Goal: Task Accomplishment & Management: Use online tool/utility

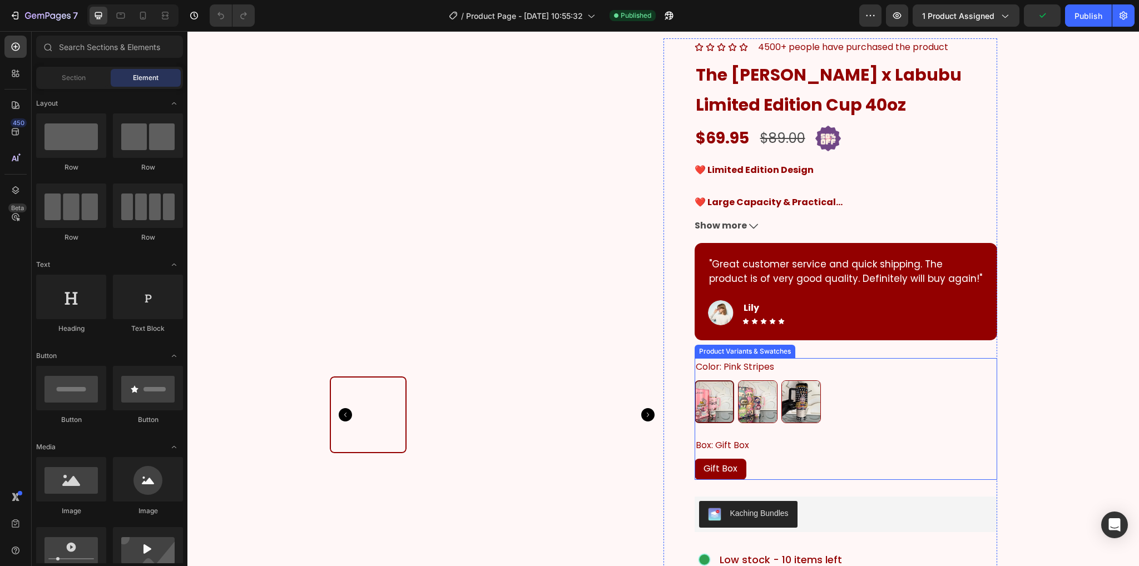
scroll to position [111, 0]
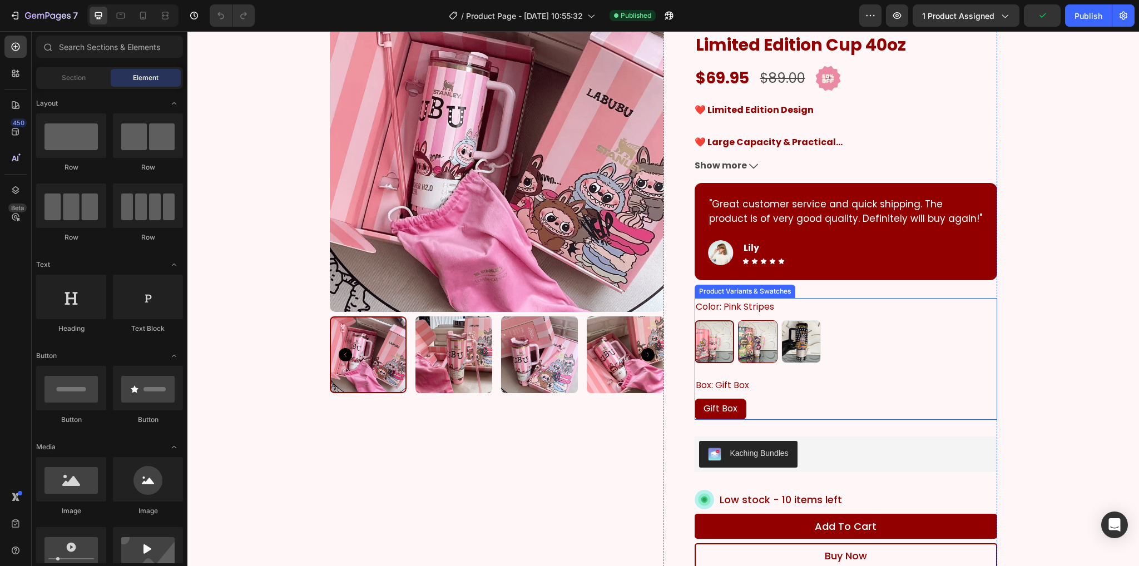
click at [792, 337] on img at bounding box center [801, 342] width 38 height 42
click at [781, 320] on input "Black Black" at bounding box center [781, 320] width 1 height 1
radio input "true"
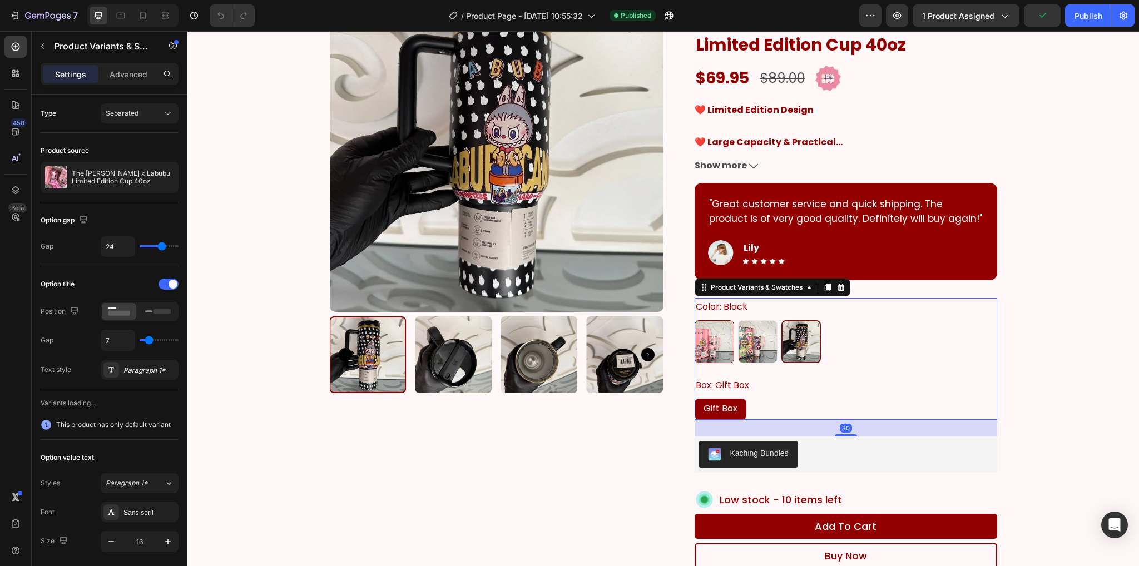
click at [741, 340] on img at bounding box center [757, 342] width 38 height 42
click at [738, 320] on input "Pink Prints Pink Prints" at bounding box center [737, 320] width 1 height 1
radio input "true"
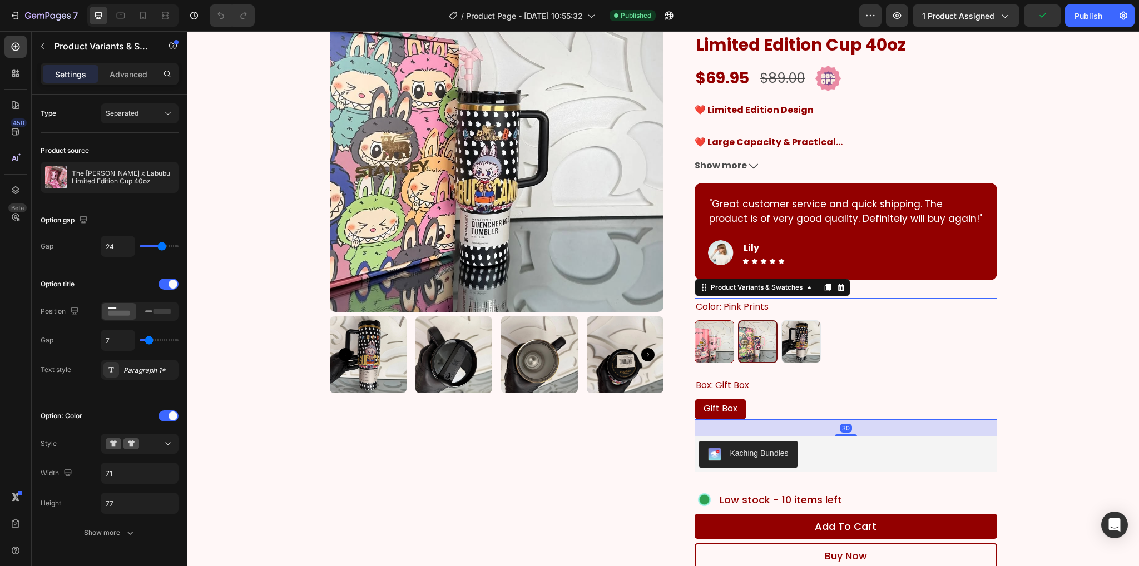
click at [795, 341] on img at bounding box center [801, 342] width 38 height 42
click at [781, 320] on input "Black Black" at bounding box center [781, 320] width 1 height 1
radio input "true"
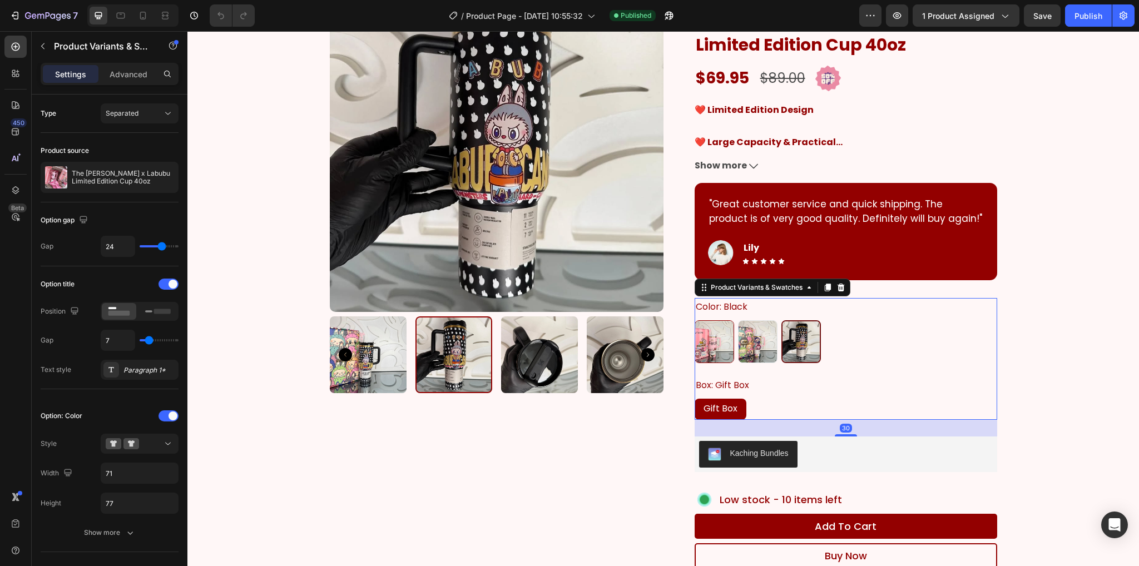
click at [758, 352] on img at bounding box center [757, 342] width 38 height 42
click at [738, 320] on input "Pink Prints Pink Prints" at bounding box center [737, 320] width 1 height 1
radio input "true"
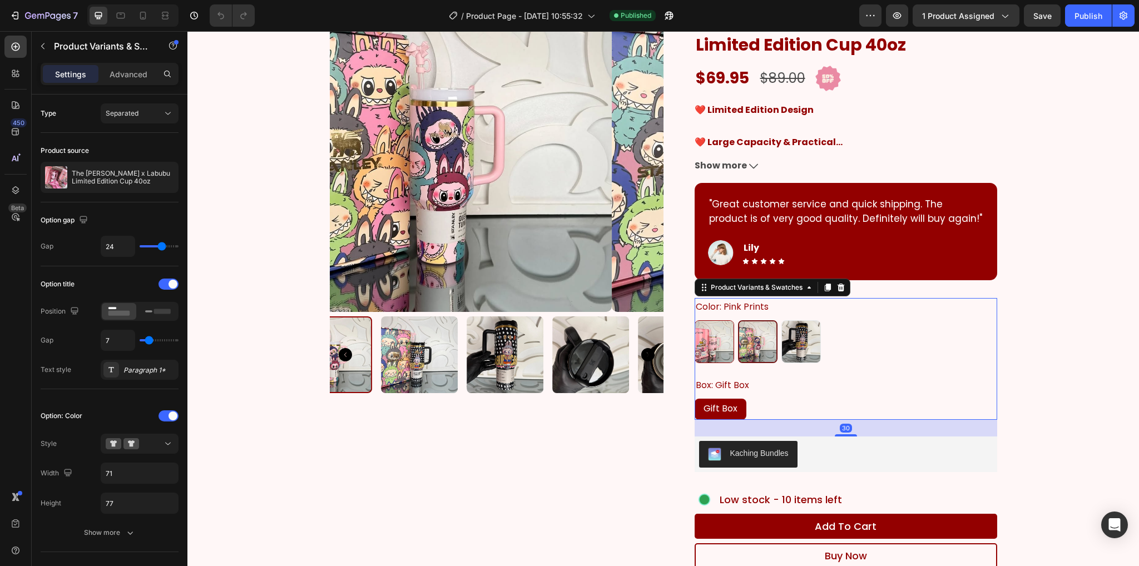
click at [802, 345] on img at bounding box center [801, 342] width 38 height 42
click at [781, 320] on input "Black Black" at bounding box center [781, 320] width 1 height 1
radio input "true"
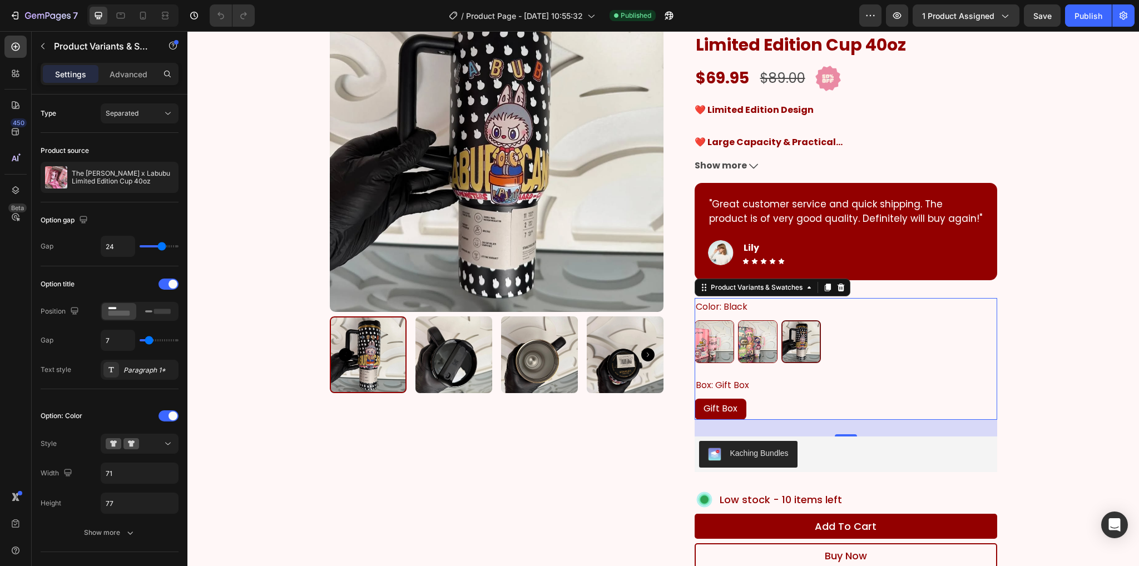
click at [782, 336] on img at bounding box center [800, 341] width 37 height 41
click at [781, 320] on input "Black Black" at bounding box center [781, 320] width 1 height 1
click at [142, 175] on p "The [PERSON_NAME] x Labubu Limited Edition Cup 40oz" at bounding box center [123, 178] width 102 height 16
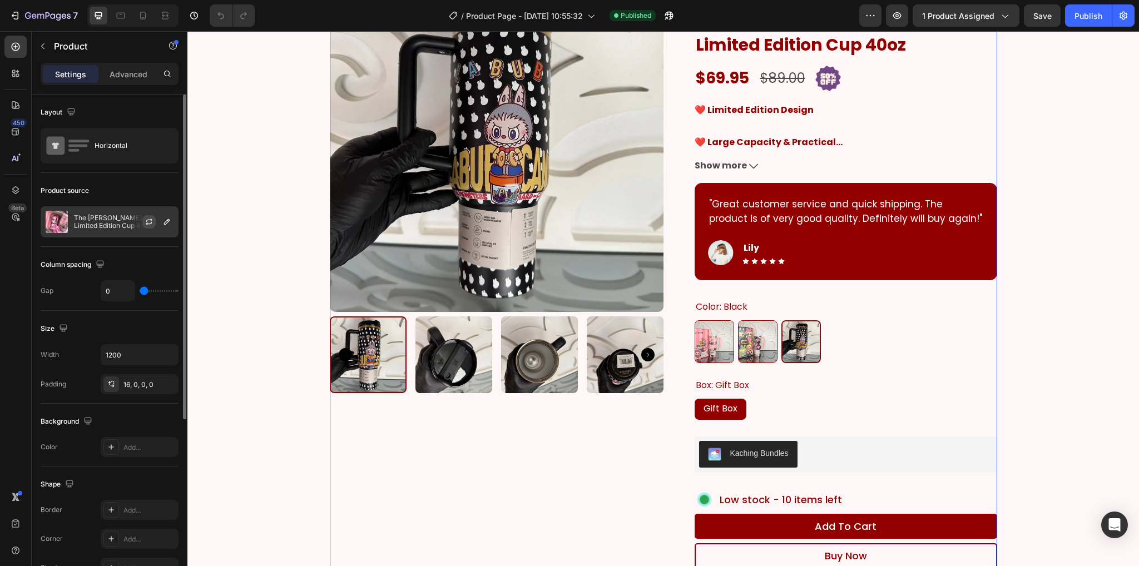
click at [145, 222] on icon "button" at bounding box center [149, 221] width 9 height 9
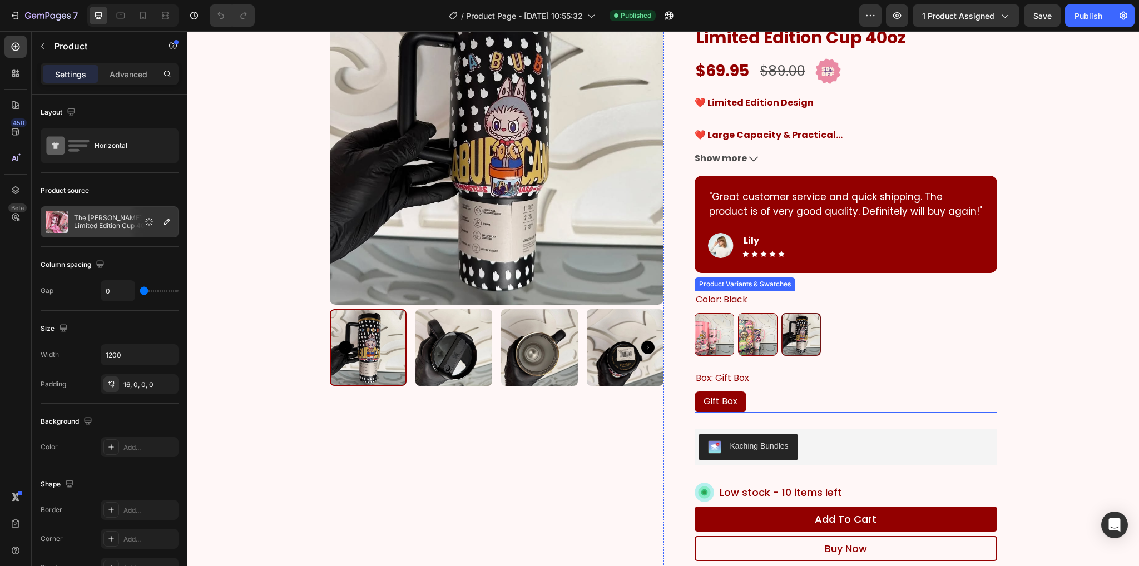
scroll to position [389, 0]
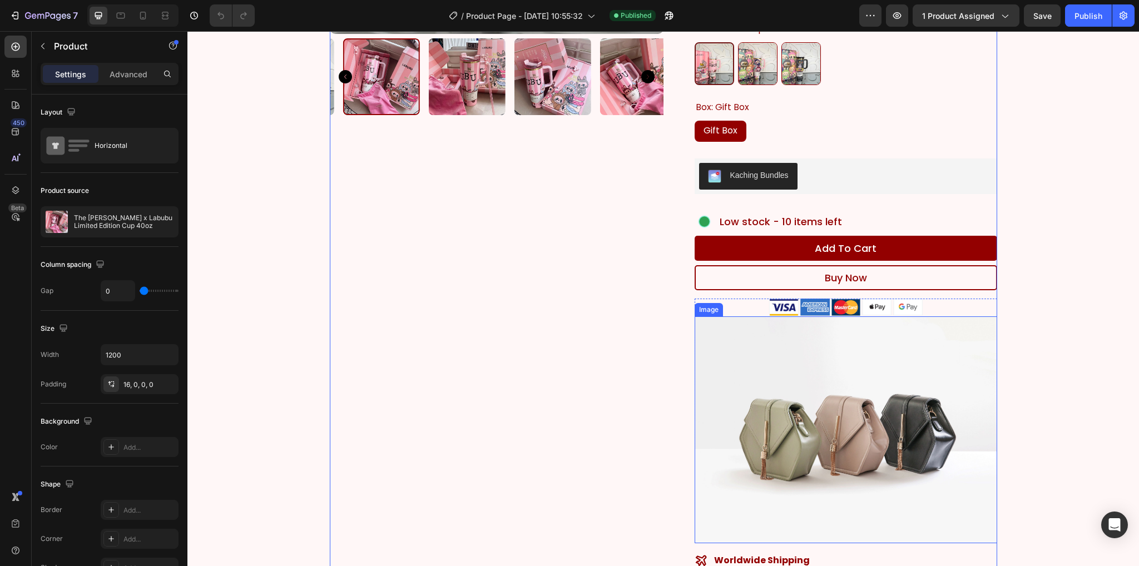
click at [894, 361] on img at bounding box center [845, 429] width 302 height 227
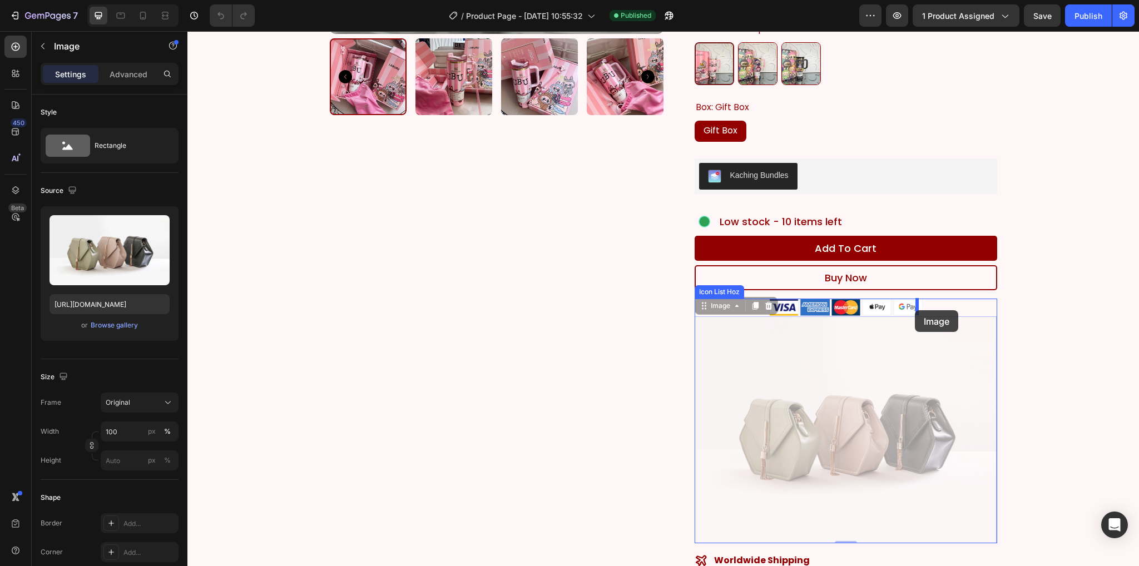
drag, startPoint x: 774, startPoint y: 351, endPoint x: 915, endPoint y: 310, distance: 146.6
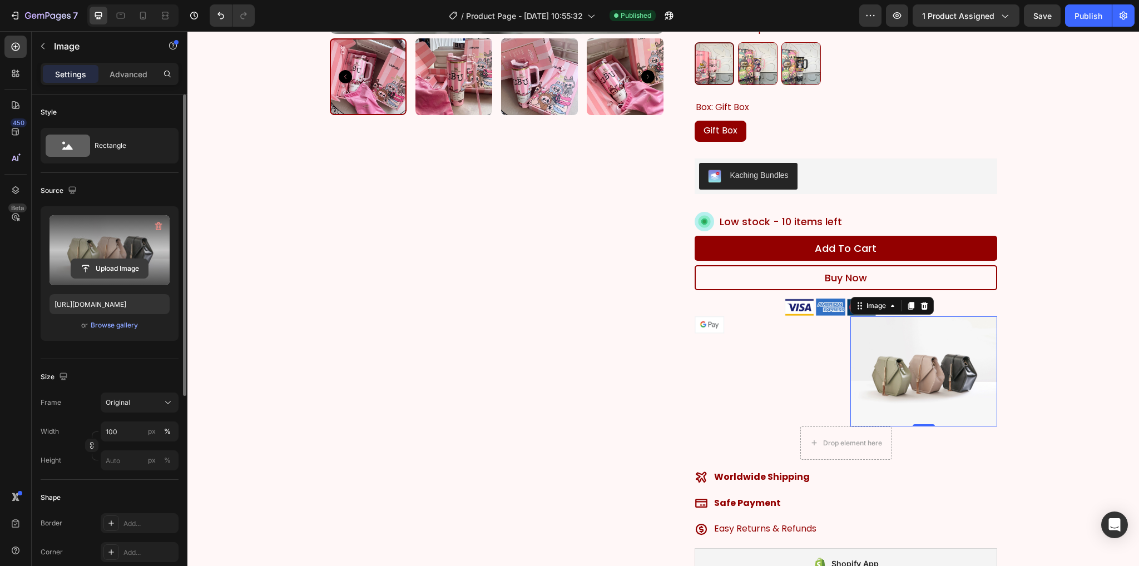
click at [133, 267] on input "file" at bounding box center [109, 268] width 77 height 19
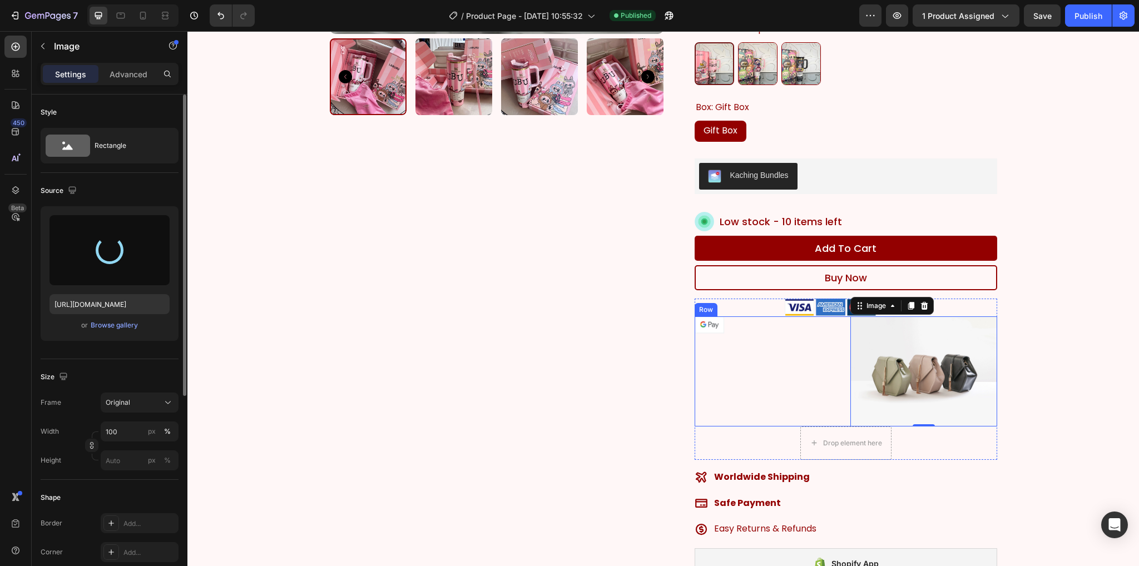
type input "[URL][DOMAIN_NAME]"
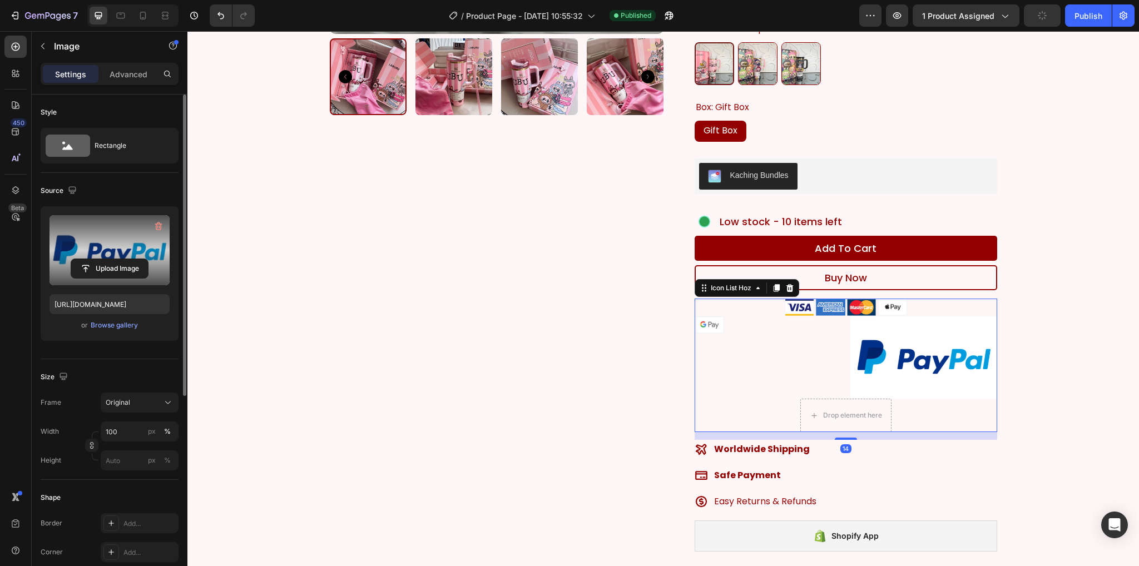
click at [785, 419] on div "Image Image Image Image Image Image Row Drop element here" at bounding box center [845, 365] width 302 height 133
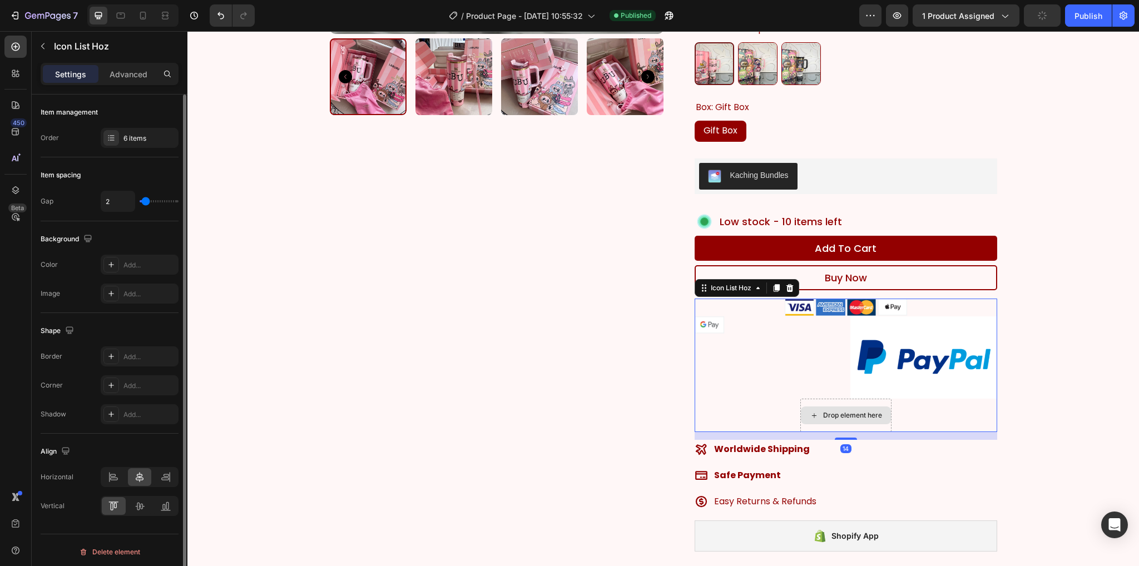
click at [826, 416] on div "Drop element here" at bounding box center [852, 415] width 59 height 9
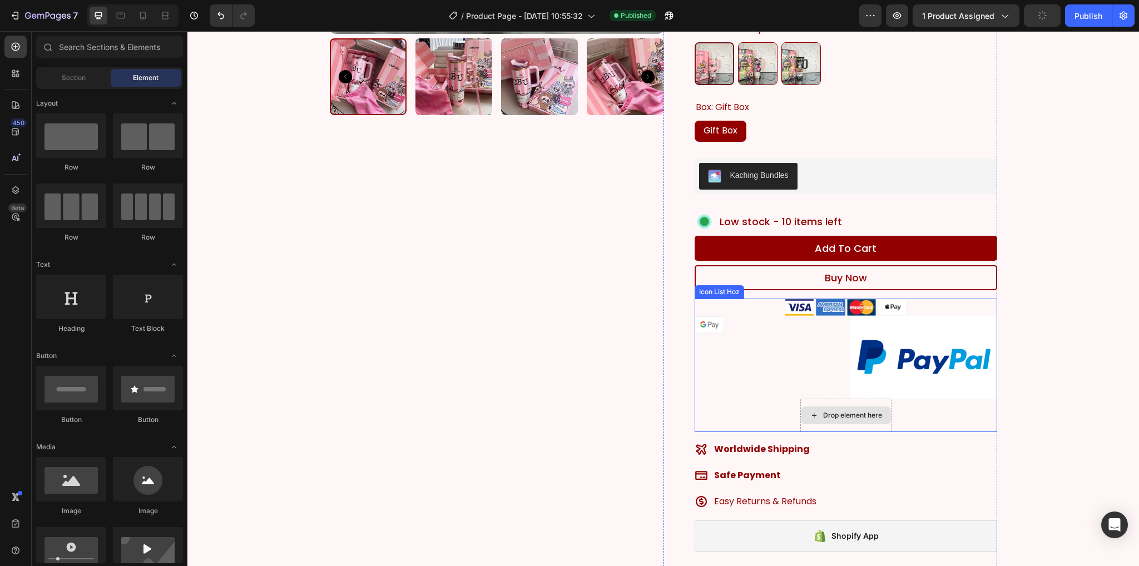
click at [860, 418] on div "Drop element here" at bounding box center [852, 415] width 59 height 9
click at [872, 412] on div "Drop element here" at bounding box center [852, 415] width 59 height 9
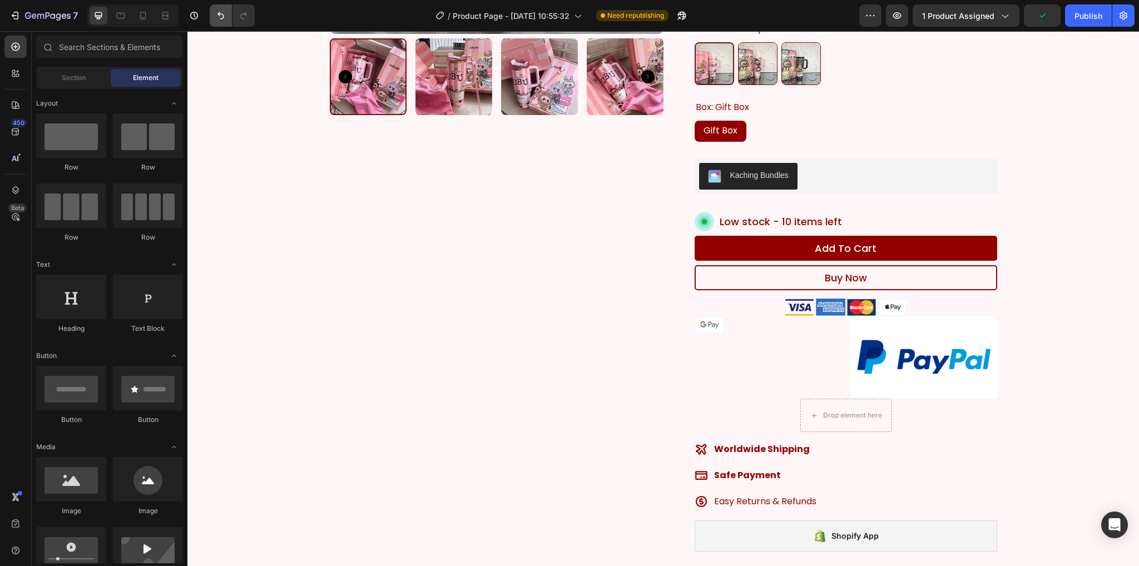
click at [224, 16] on icon "Undo/Redo" at bounding box center [220, 15] width 11 height 11
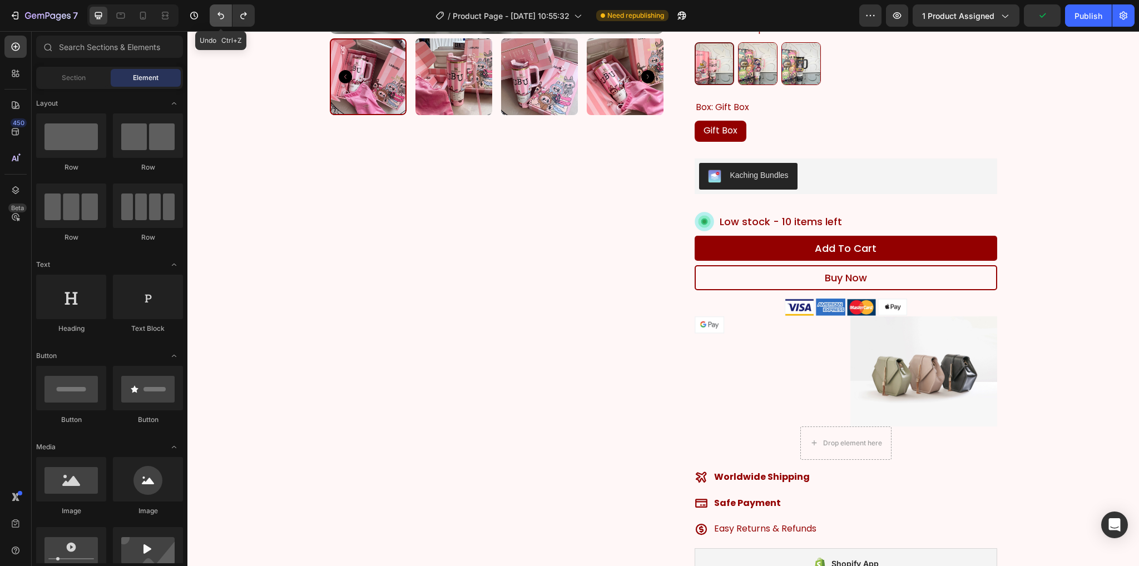
click at [224, 16] on icon "Undo/Redo" at bounding box center [220, 15] width 11 height 11
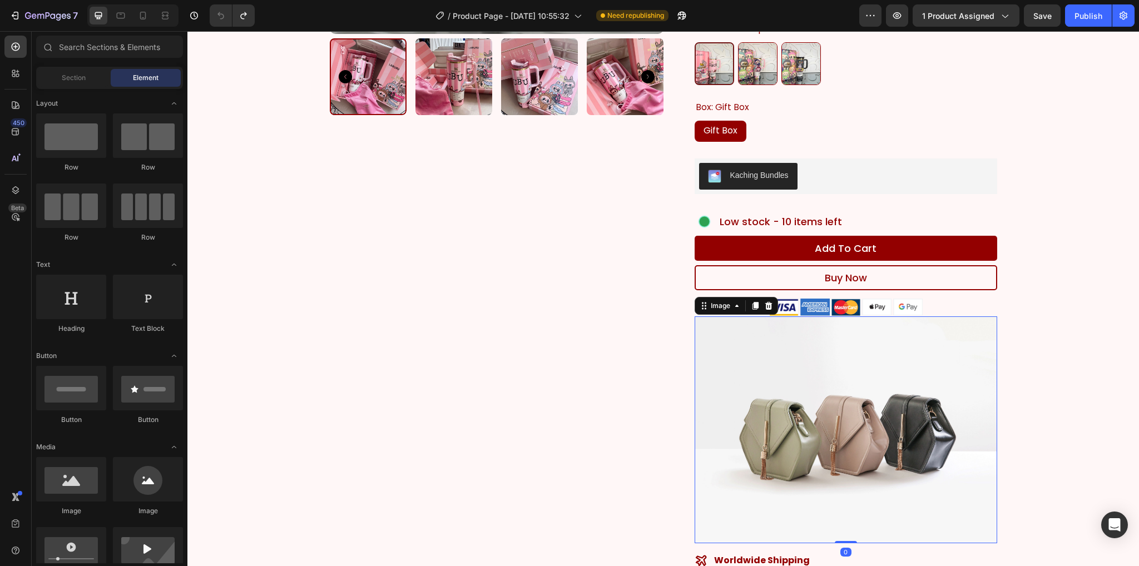
click at [763, 384] on img at bounding box center [845, 429] width 302 height 227
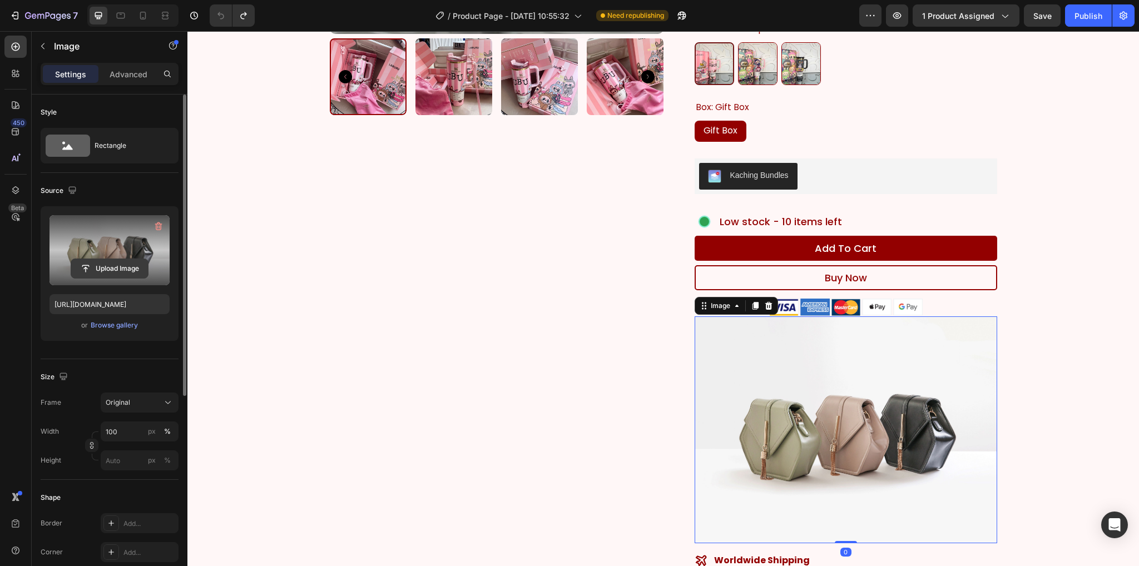
click at [127, 271] on input "file" at bounding box center [109, 268] width 77 height 19
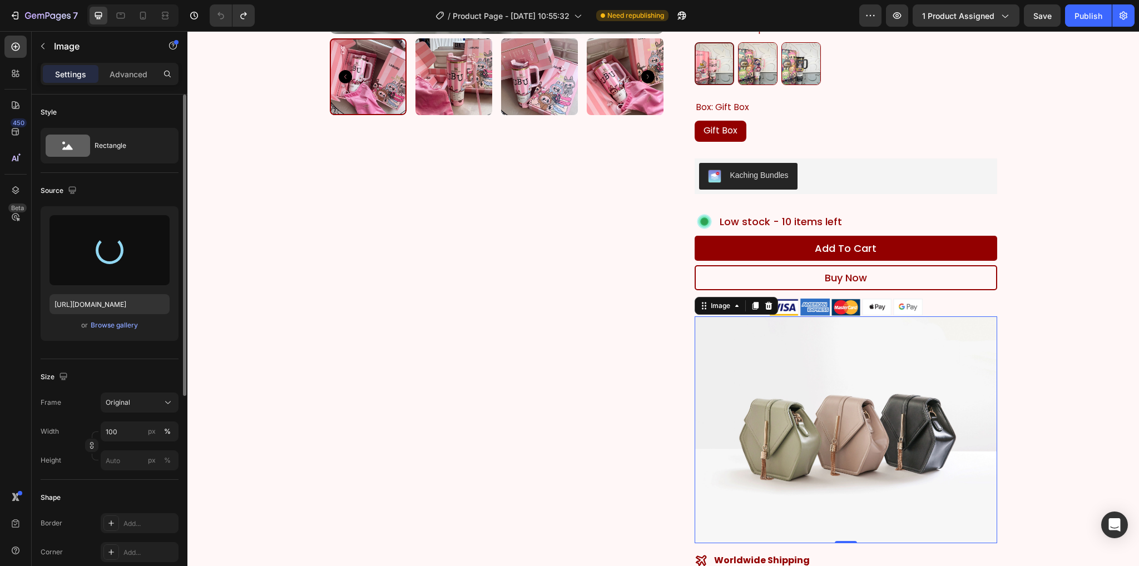
type input "[URL][DOMAIN_NAME]"
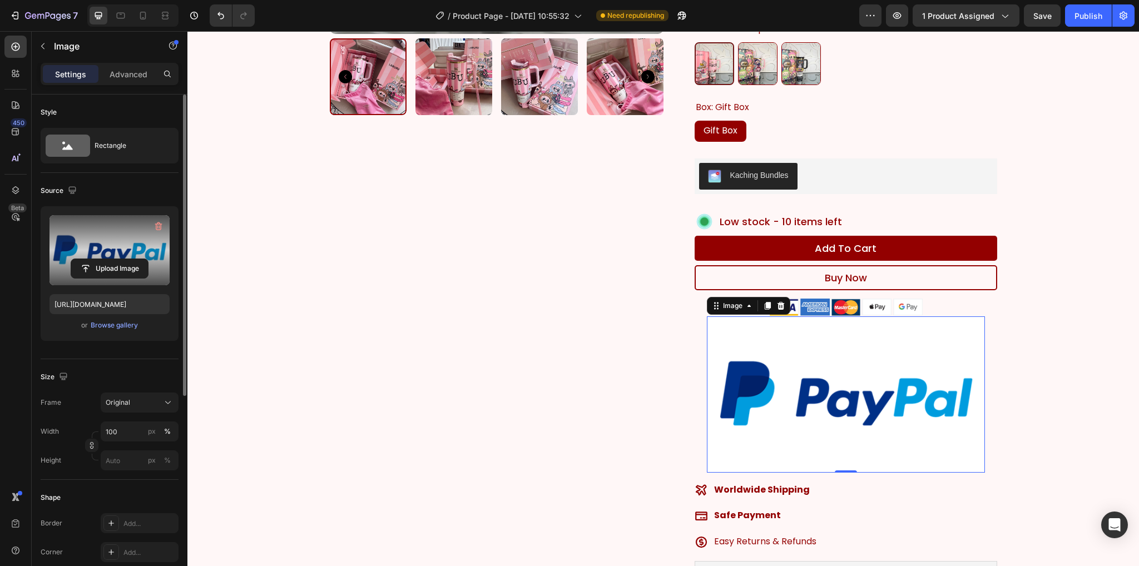
click at [916, 391] on img at bounding box center [846, 394] width 278 height 156
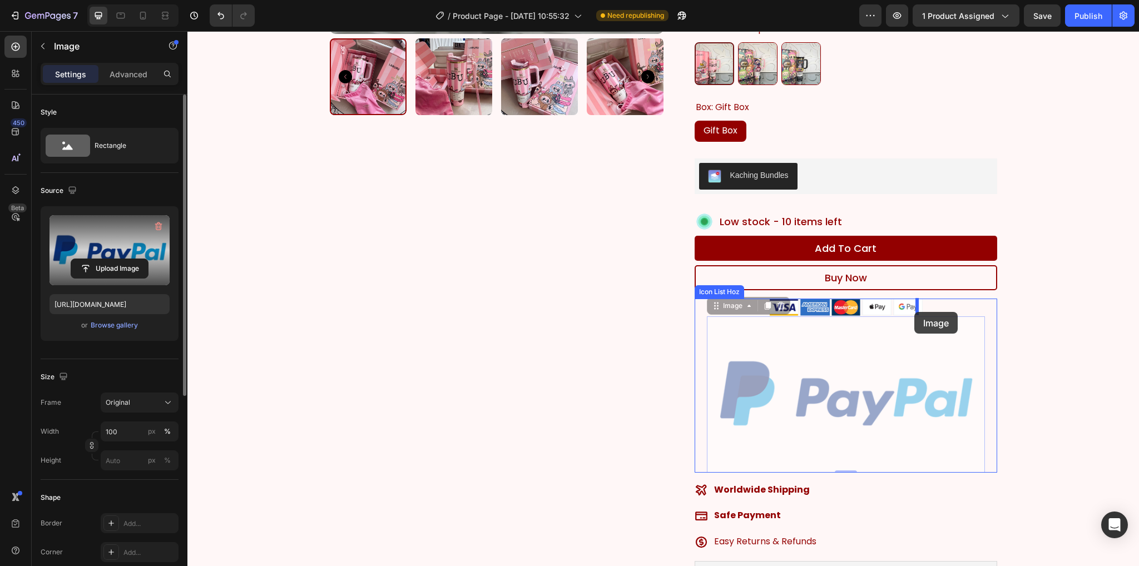
drag, startPoint x: 735, startPoint y: 309, endPoint x: 914, endPoint y: 312, distance: 179.1
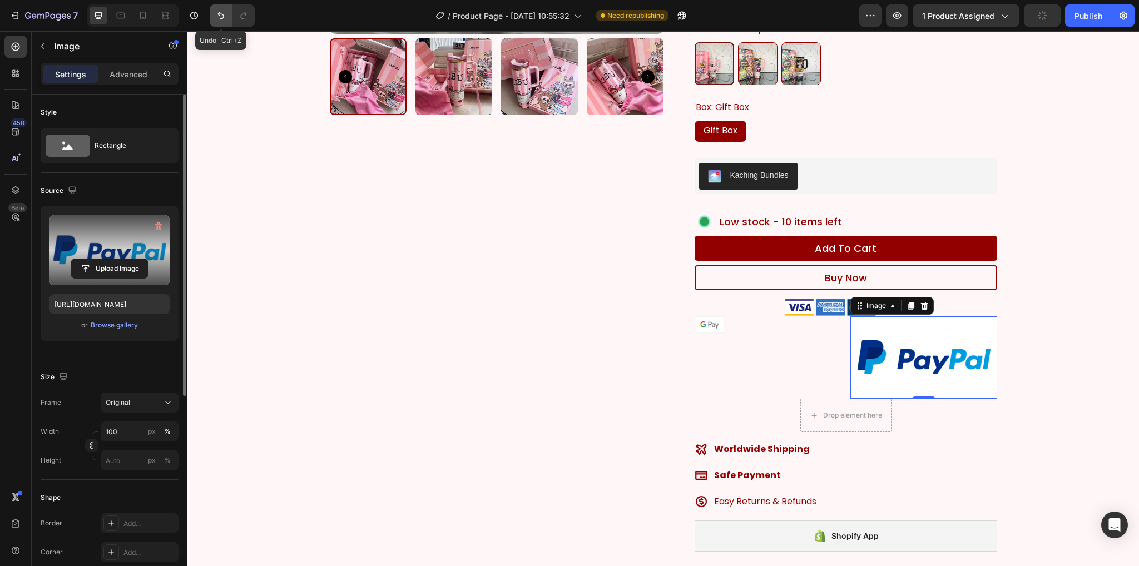
click at [219, 12] on icon "Undo/Redo" at bounding box center [220, 15] width 7 height 7
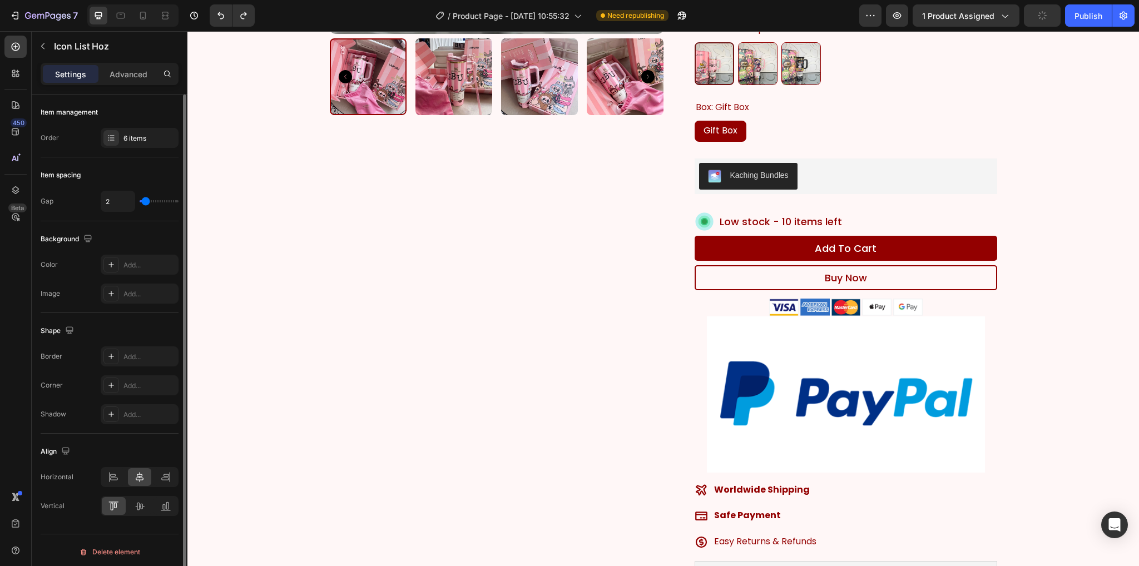
click at [987, 382] on div "Image Image Image Image Image Image" at bounding box center [845, 386] width 302 height 174
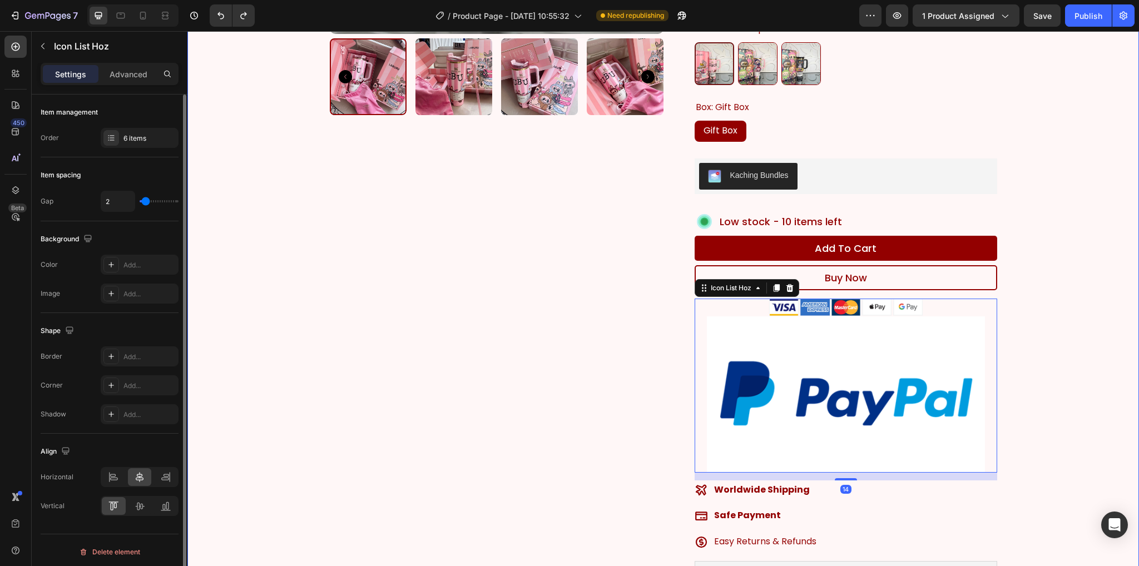
click at [1046, 358] on div "Product Images Icon Icon Icon Icon Icon Icon List 4500+ people have purchased t…" at bounding box center [663, 150] width 935 height 919
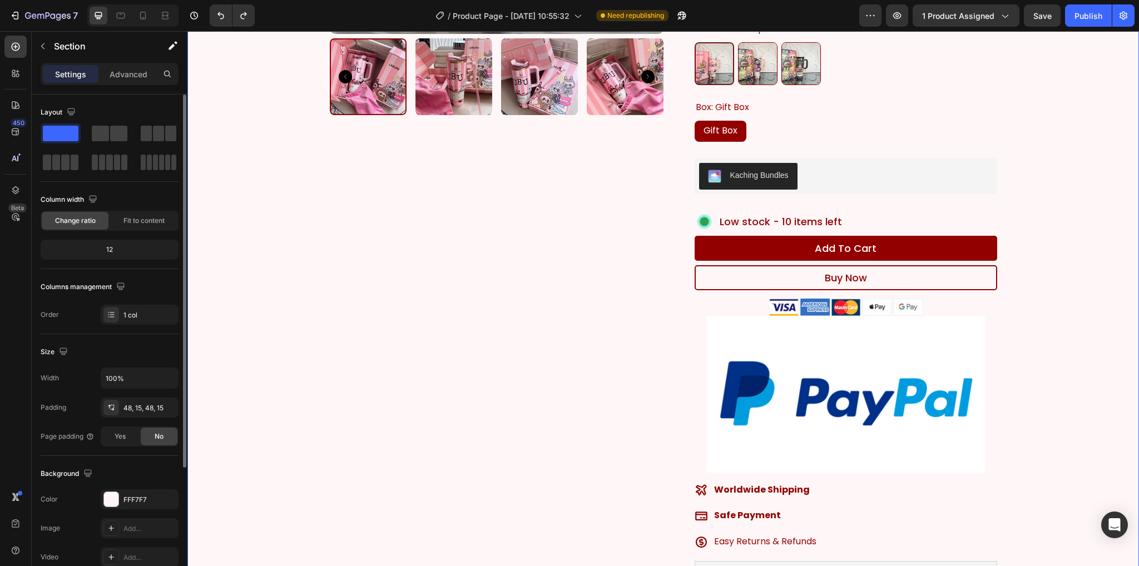
click at [858, 377] on img at bounding box center [846, 394] width 278 height 156
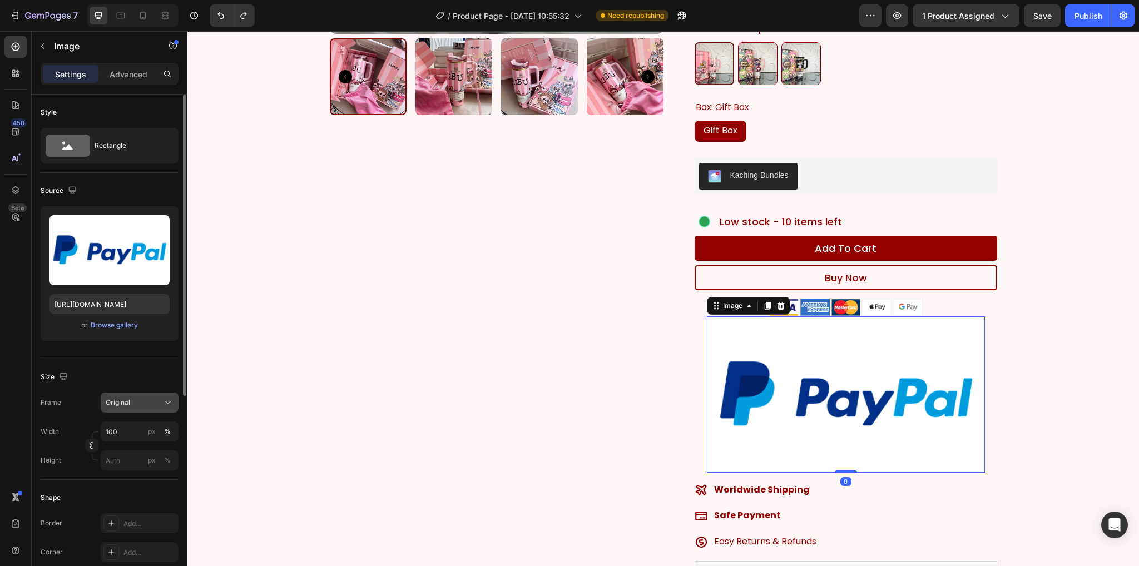
click at [137, 403] on div "Original" at bounding box center [133, 403] width 54 height 10
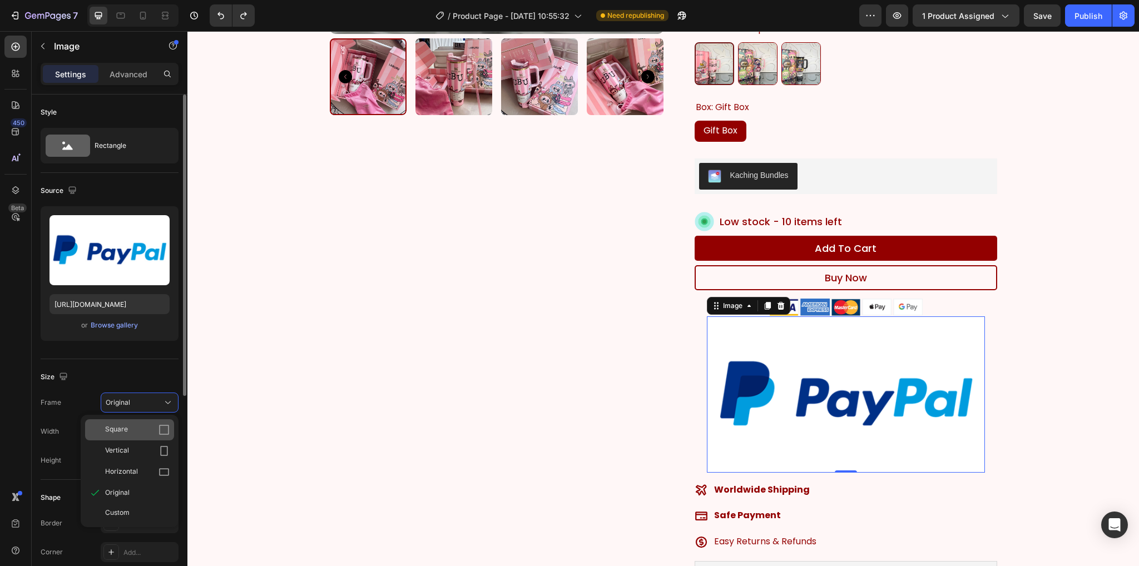
click at [133, 431] on div "Square" at bounding box center [137, 429] width 64 height 11
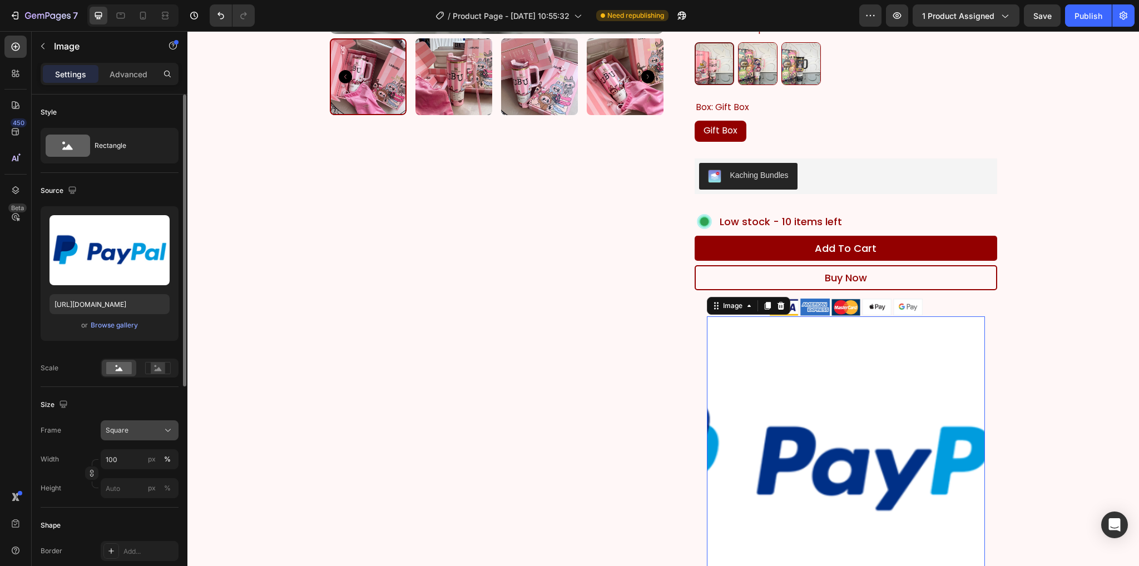
click at [136, 428] on div "Square" at bounding box center [133, 430] width 54 height 10
click at [128, 518] on span "Original" at bounding box center [117, 520] width 24 height 10
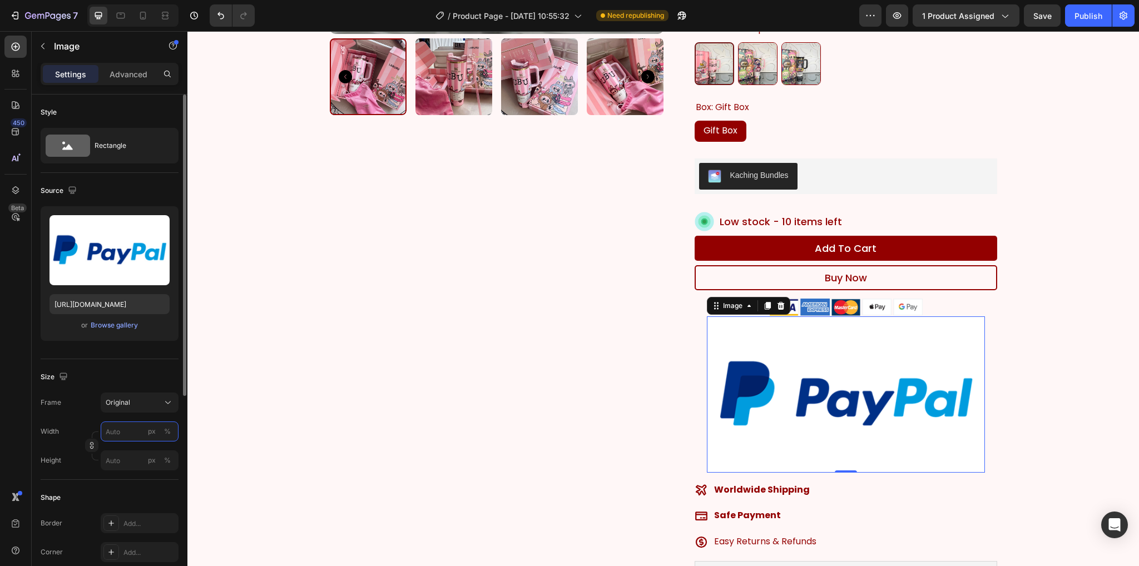
click at [127, 428] on input "px %" at bounding box center [140, 431] width 78 height 20
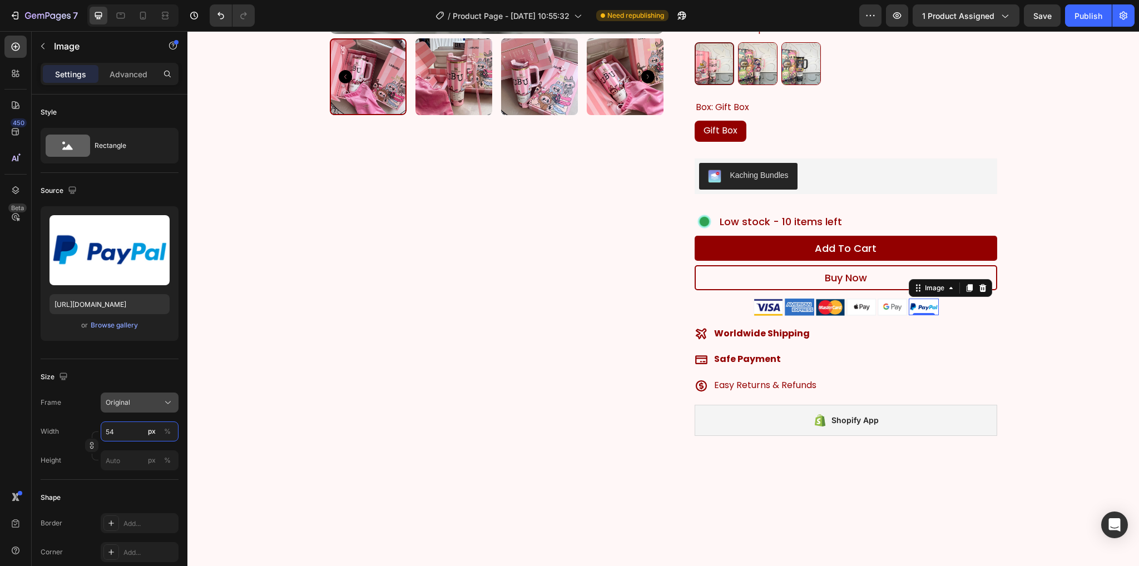
type input "53"
click at [1086, 325] on div "Product Images Icon Icon Icon Icon Icon Icon List 4500+ people have purchased t…" at bounding box center [663, 72] width 935 height 762
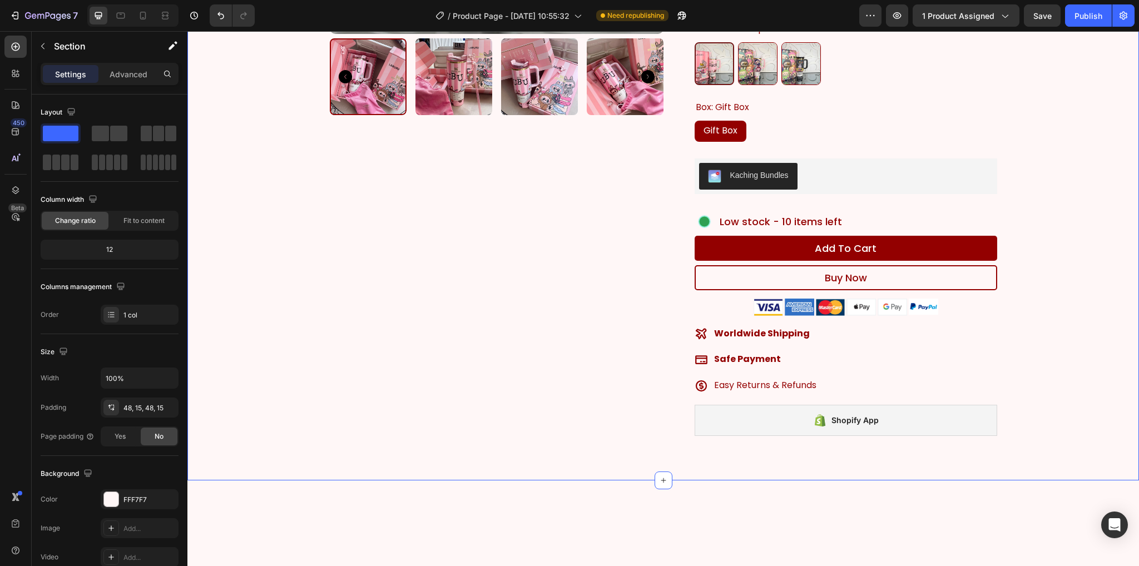
click at [1075, 324] on div "Product Images Icon Icon Icon Icon Icon Icon List 4500+ people have purchased t…" at bounding box center [663, 72] width 935 height 762
click at [790, 383] on span "Easy Returns & Refunds" at bounding box center [765, 385] width 102 height 13
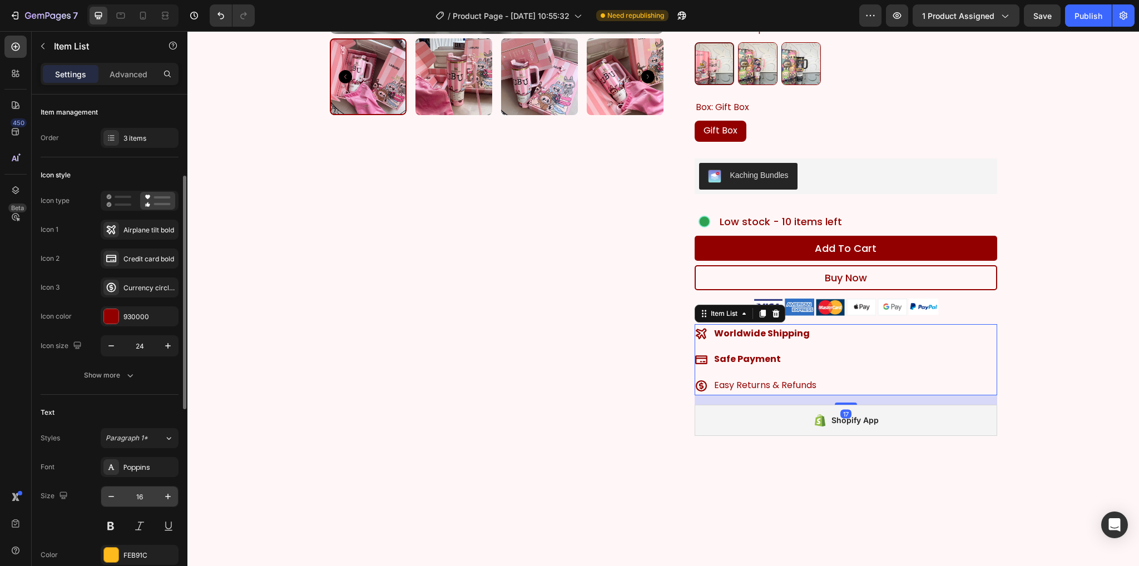
scroll to position [56, 0]
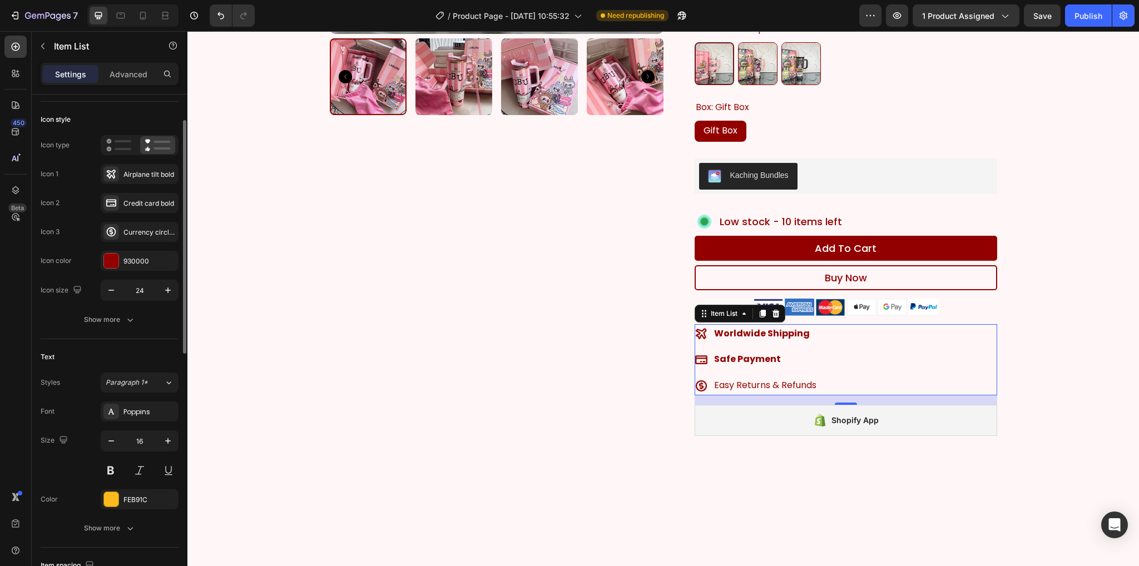
click at [771, 381] on span "Easy Returns & Refunds" at bounding box center [765, 385] width 102 height 13
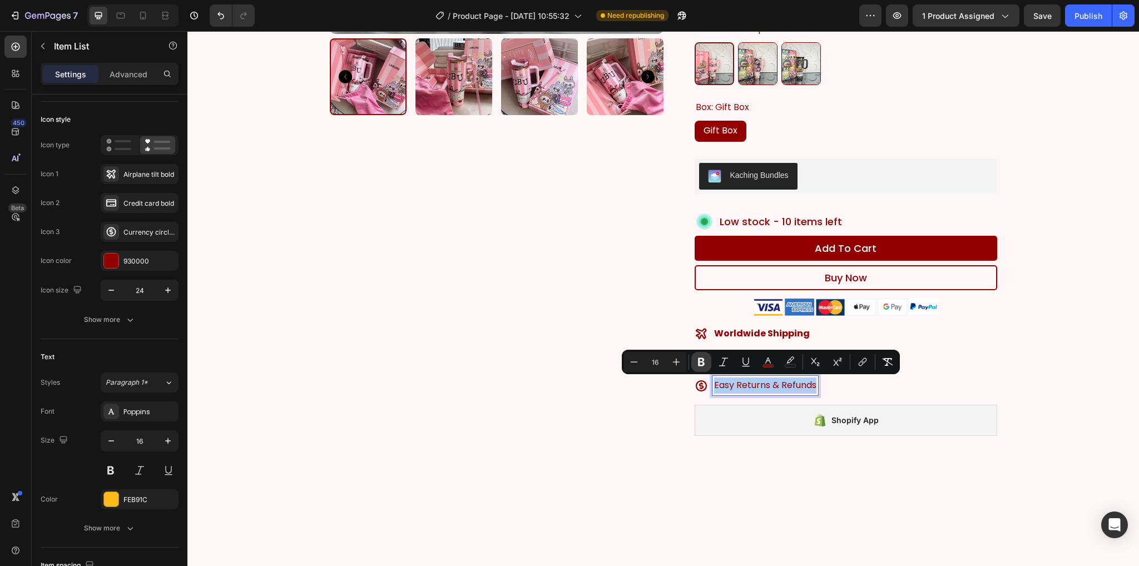
click at [696, 361] on icon "Editor contextual toolbar" at bounding box center [701, 361] width 11 height 11
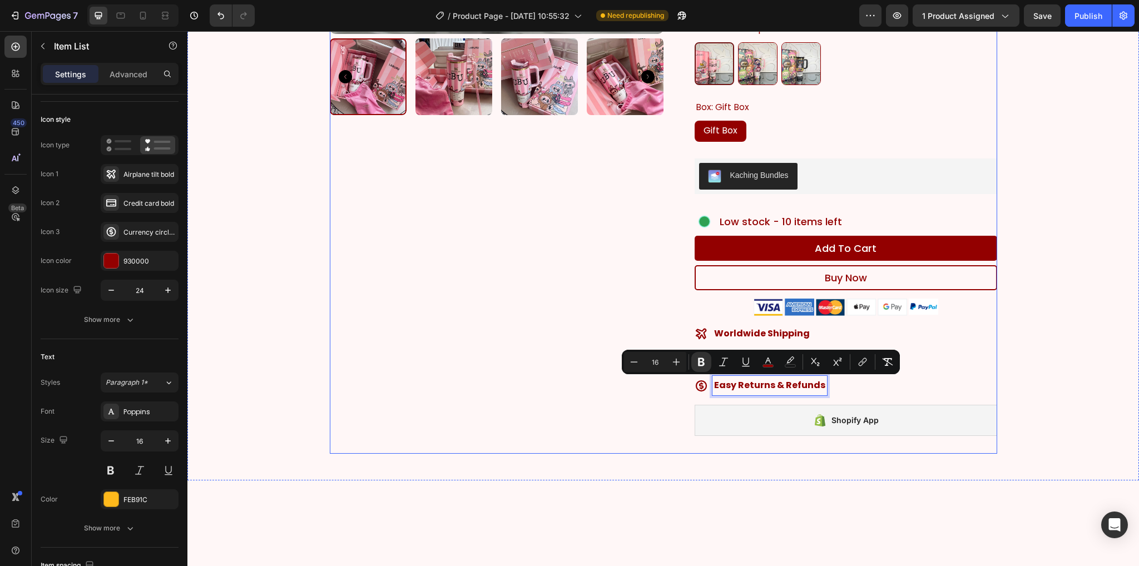
click at [431, 236] on div "Product Images" at bounding box center [497, 76] width 334 height 753
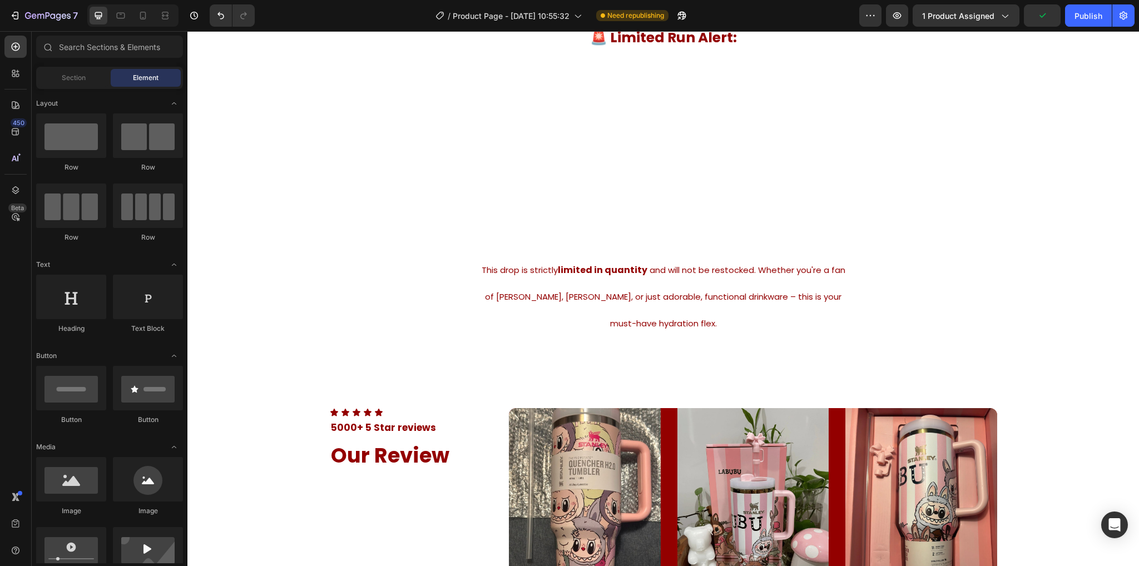
scroll to position [2792, 0]
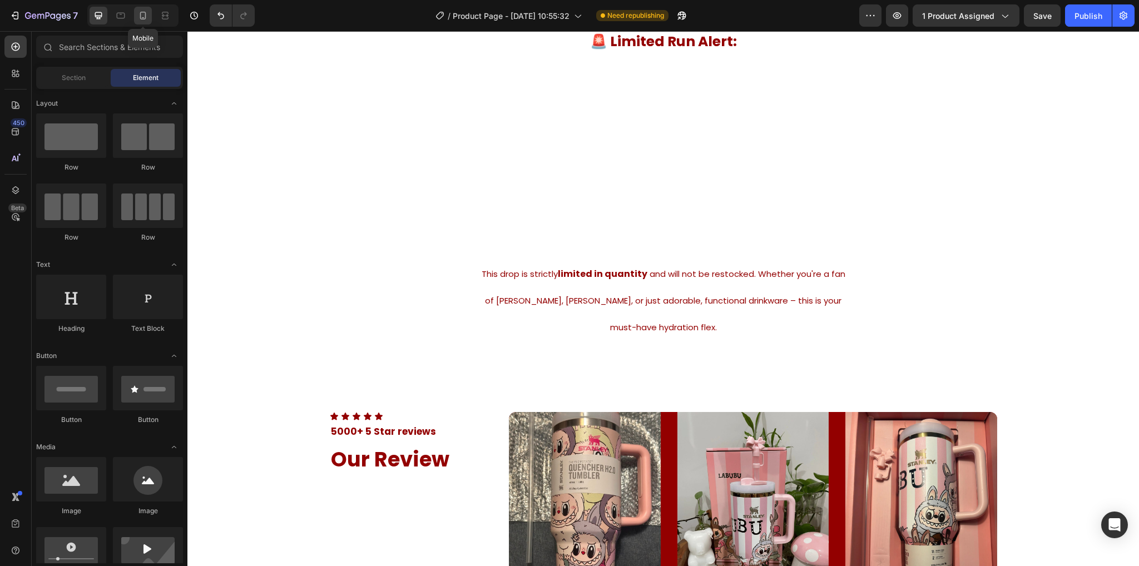
click at [144, 16] on icon at bounding box center [142, 15] width 11 height 11
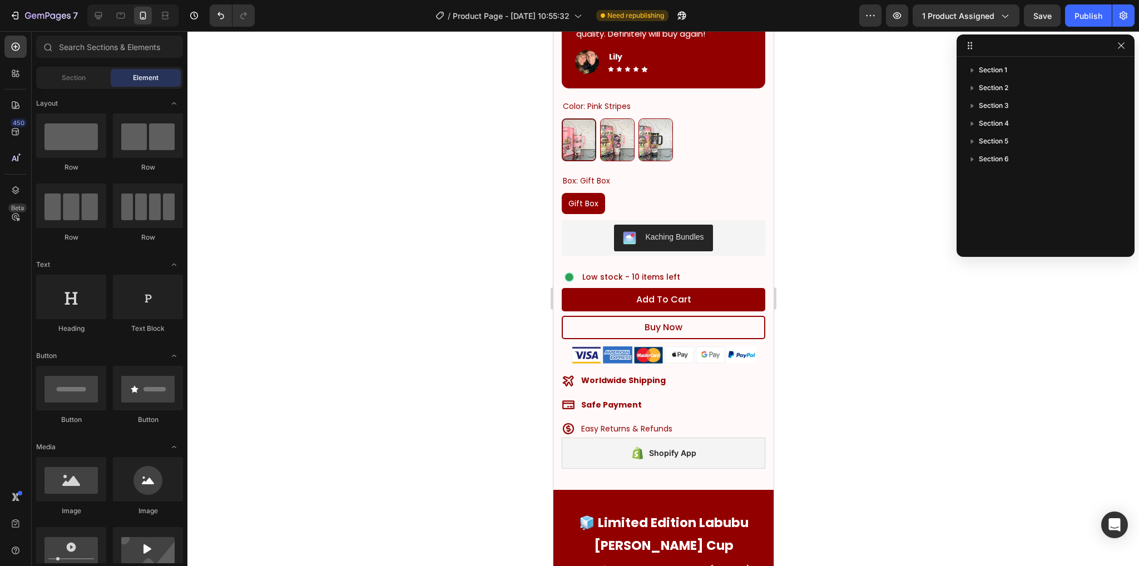
scroll to position [540, 0]
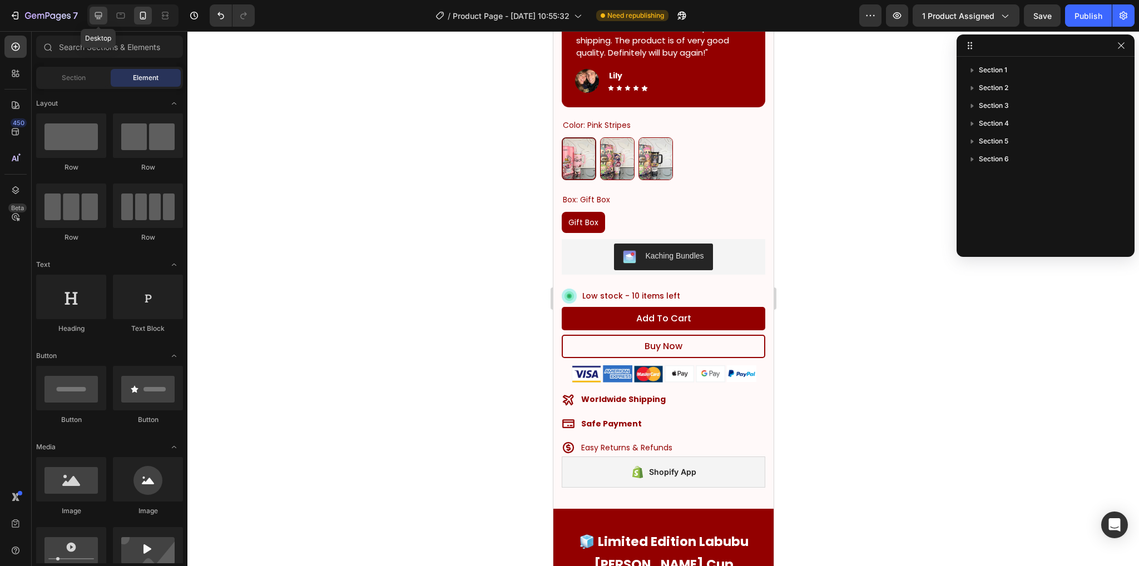
click at [96, 8] on div at bounding box center [99, 16] width 18 height 18
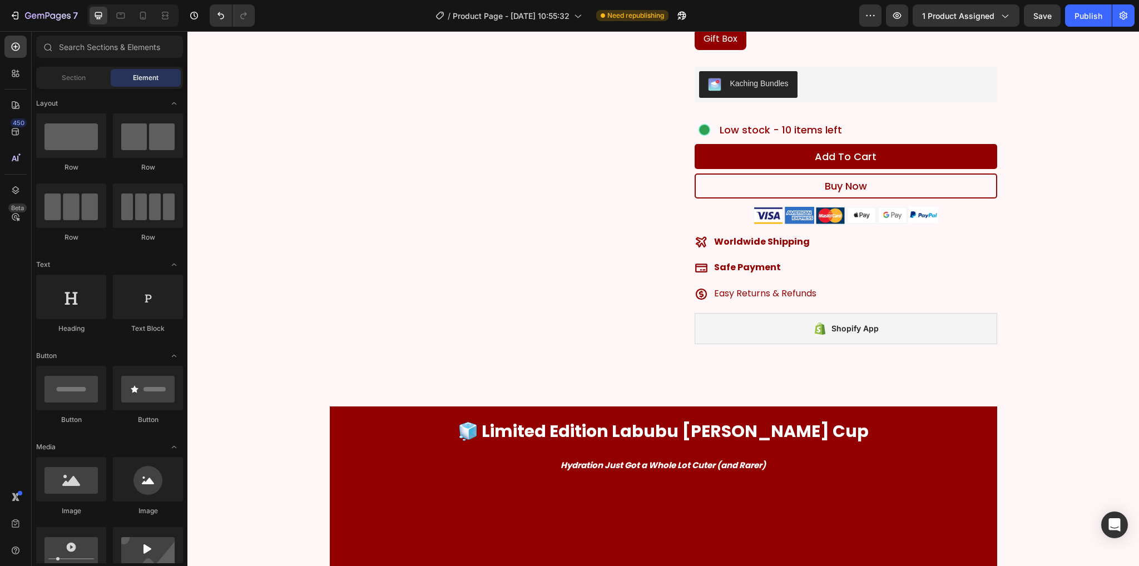
scroll to position [143, 0]
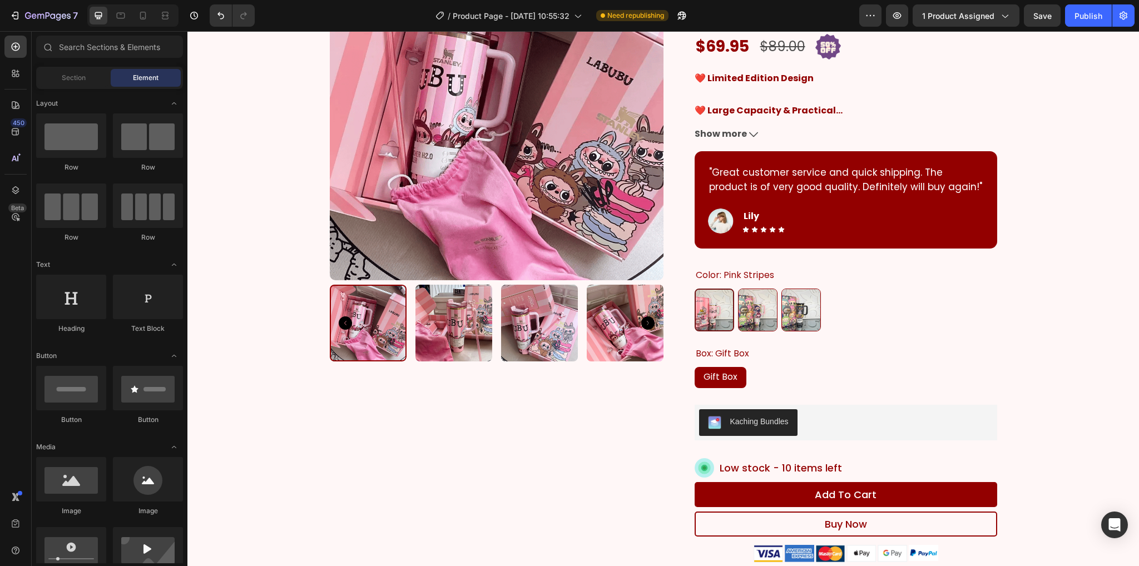
click at [1096, 28] on div "7 Version history / Product Page - [DATE] 10:55:32 Need republishing Preview 1 …" at bounding box center [569, 16] width 1139 height 32
drag, startPoint x: 1030, startPoint y: 19, endPoint x: 1071, endPoint y: 25, distance: 42.1
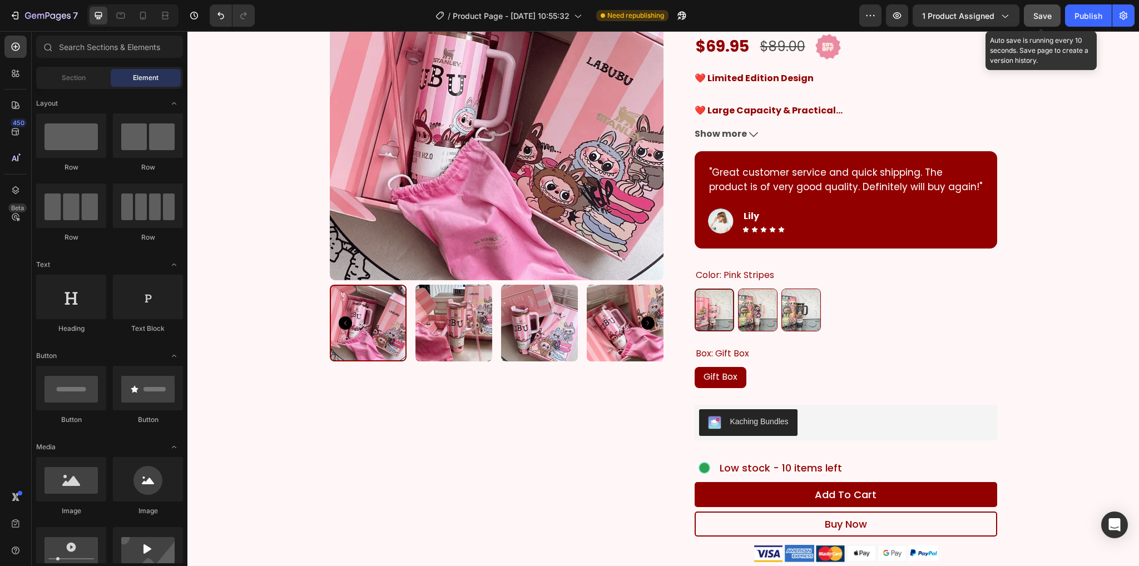
click at [1030, 19] on button "Save" at bounding box center [1042, 15] width 37 height 22
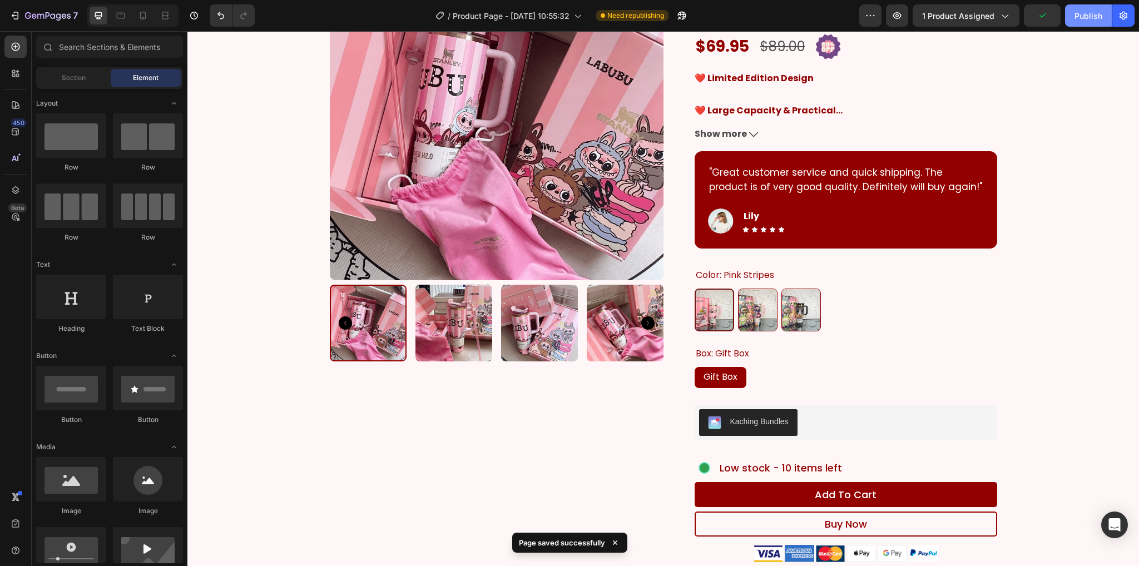
click at [1088, 25] on button "Publish" at bounding box center [1088, 15] width 47 height 22
click at [709, 225] on img at bounding box center [721, 221] width 26 height 25
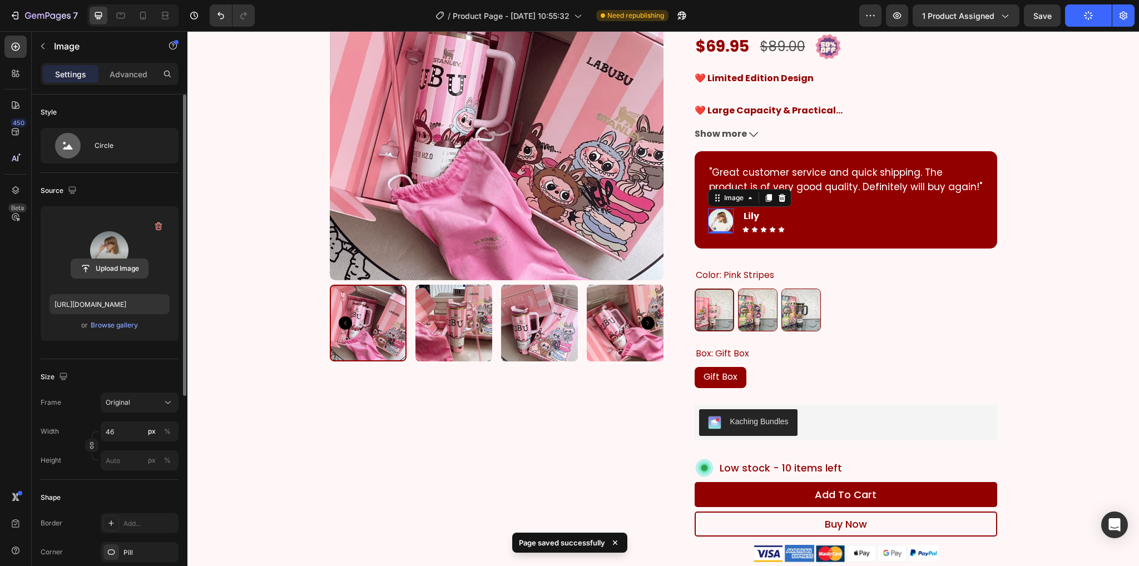
click at [113, 261] on input "file" at bounding box center [109, 268] width 77 height 19
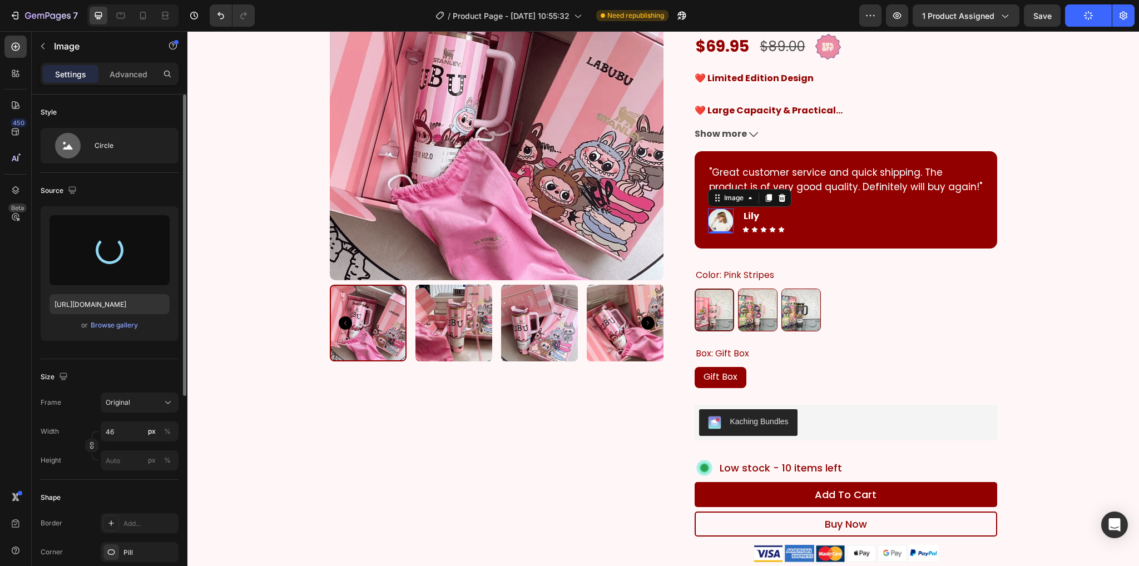
type input "[URL][DOMAIN_NAME]"
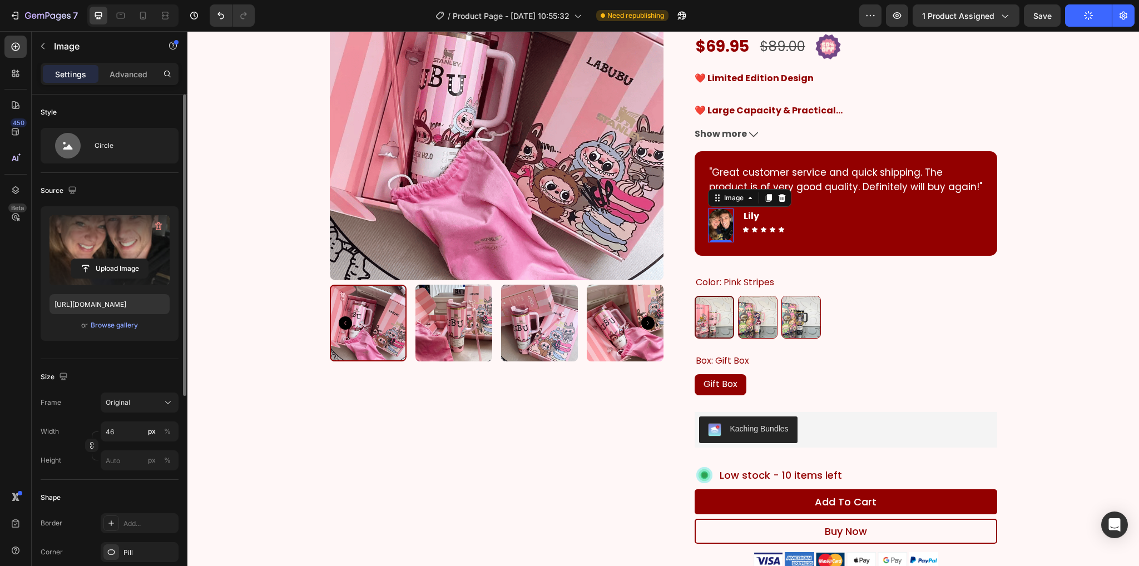
scroll to position [222, 0]
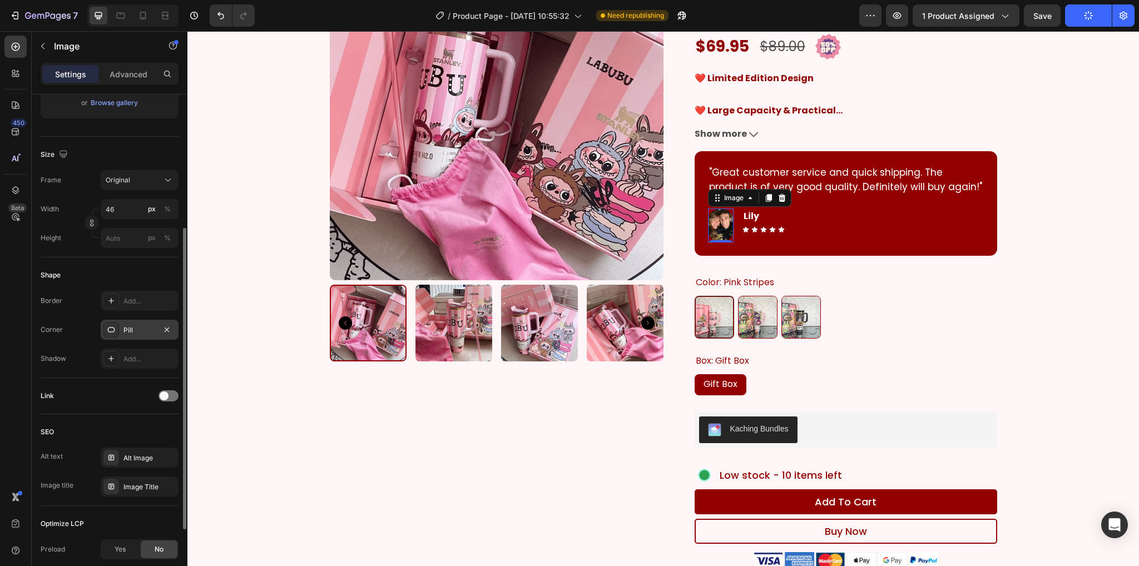
click at [131, 329] on div "Pill" at bounding box center [139, 330] width 32 height 10
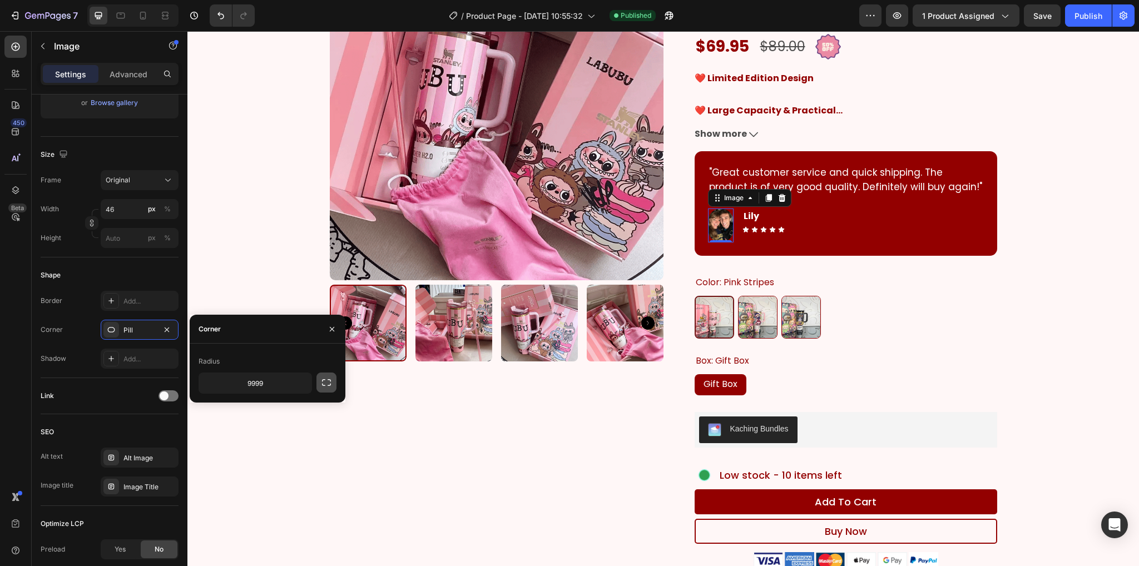
click at [331, 384] on icon "button" at bounding box center [326, 382] width 11 height 11
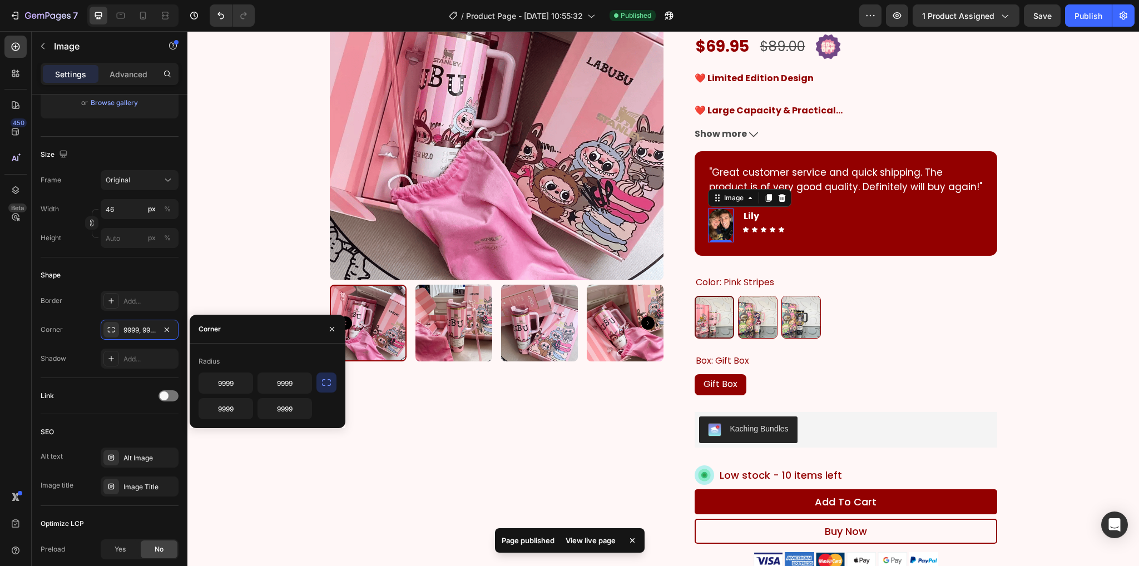
click at [324, 386] on icon "button" at bounding box center [326, 382] width 11 height 11
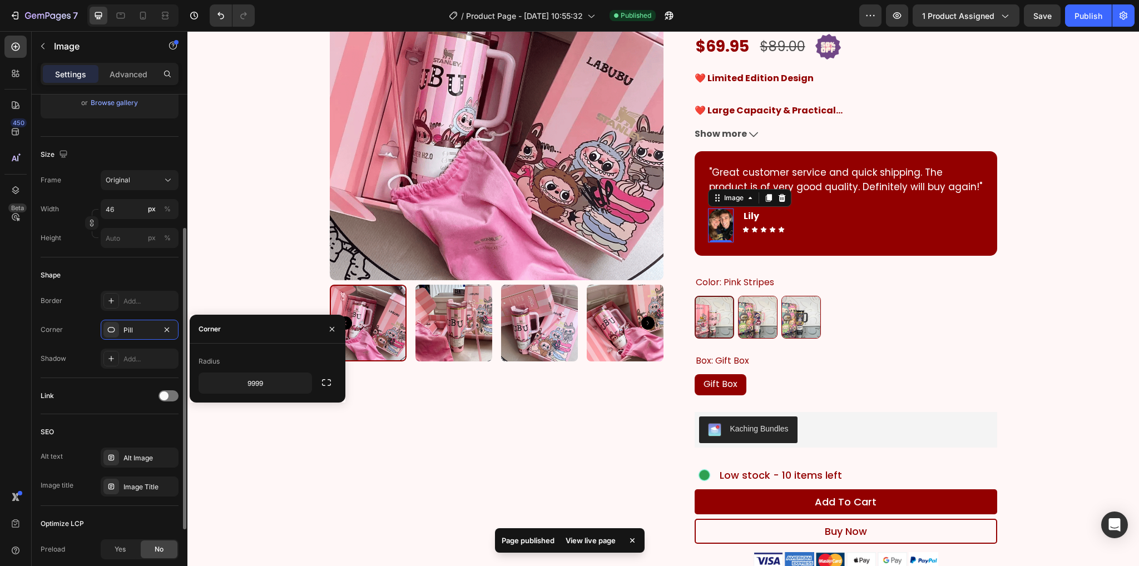
scroll to position [0, 0]
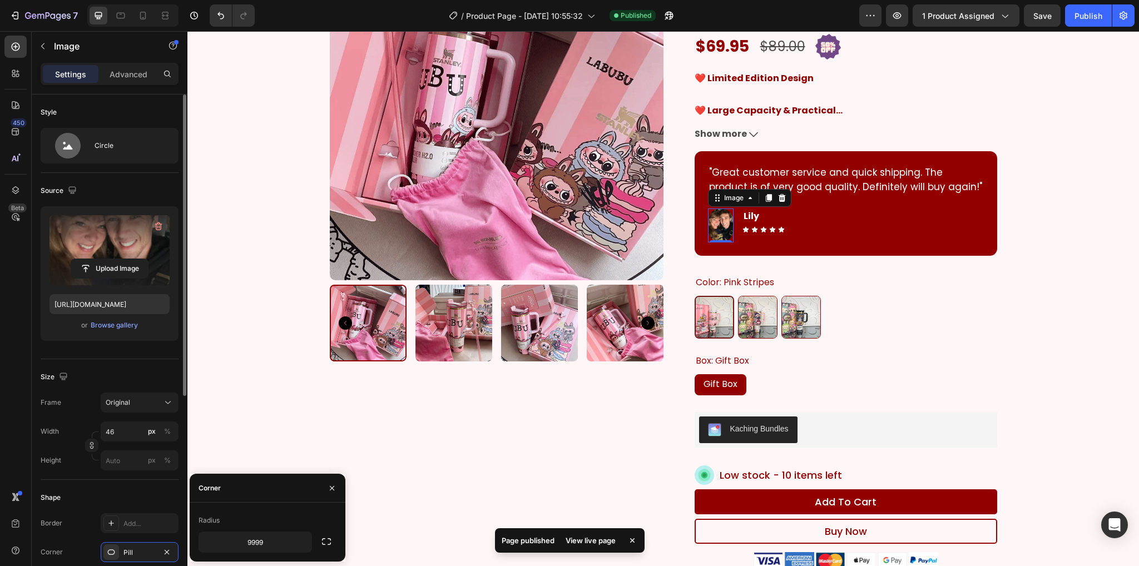
click at [142, 419] on div "Frame Original Width 46 px % Height px %" at bounding box center [110, 432] width 138 height 78
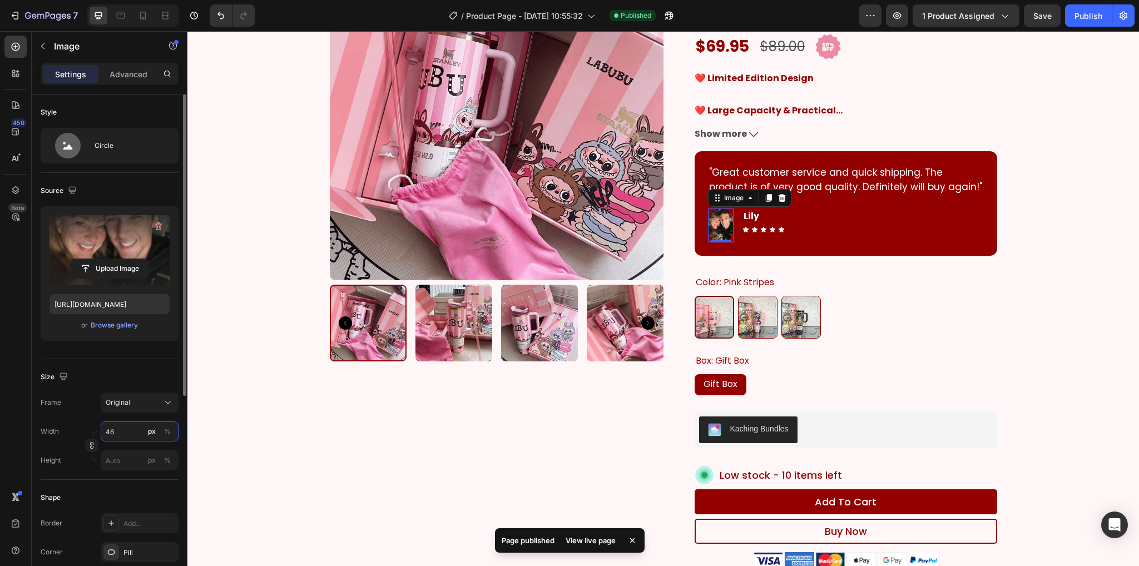
click at [139, 428] on input "46" at bounding box center [140, 431] width 78 height 20
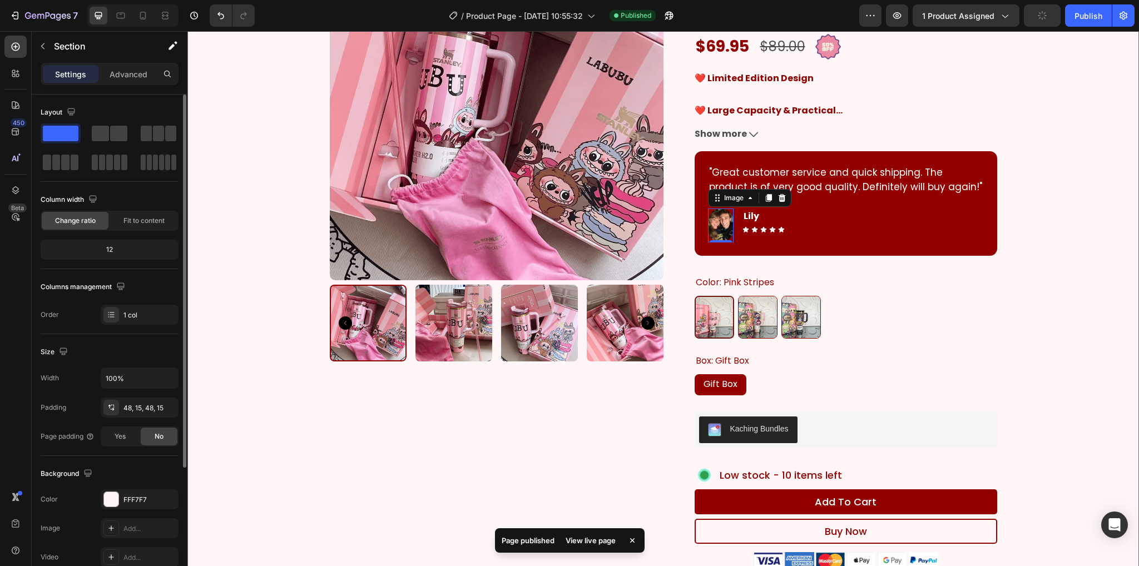
click at [1060, 364] on div "Product Images Icon Icon Icon Icon Icon Icon List 4500+ people have purchased t…" at bounding box center [663, 323] width 935 height 770
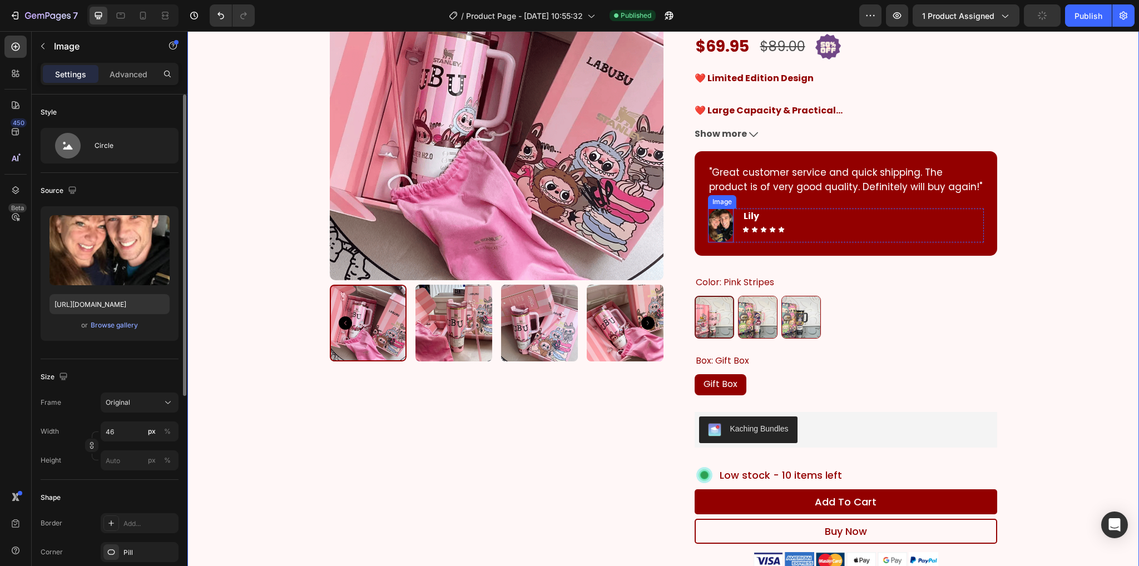
drag, startPoint x: 716, startPoint y: 223, endPoint x: 677, endPoint y: 242, distance: 43.3
click at [716, 223] on img at bounding box center [721, 226] width 26 height 34
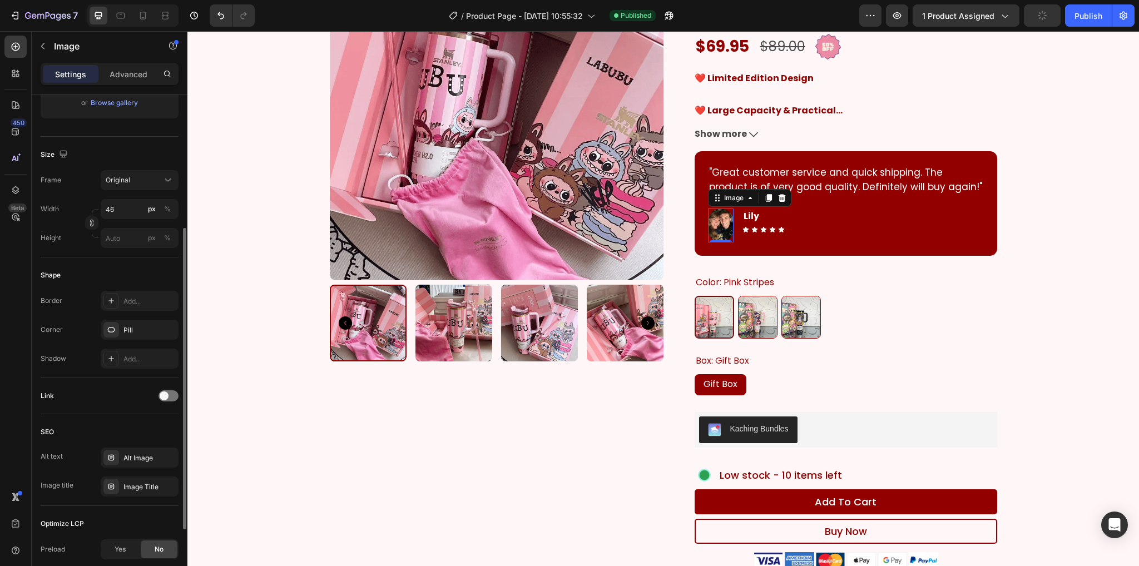
scroll to position [111, 0]
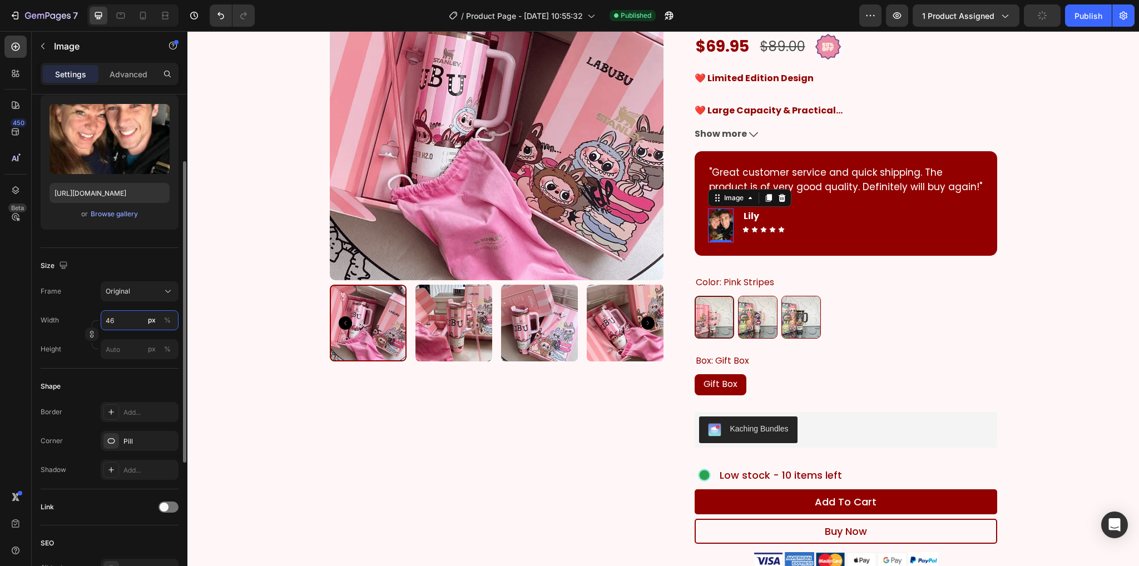
click at [120, 319] on input "46" at bounding box center [140, 320] width 78 height 20
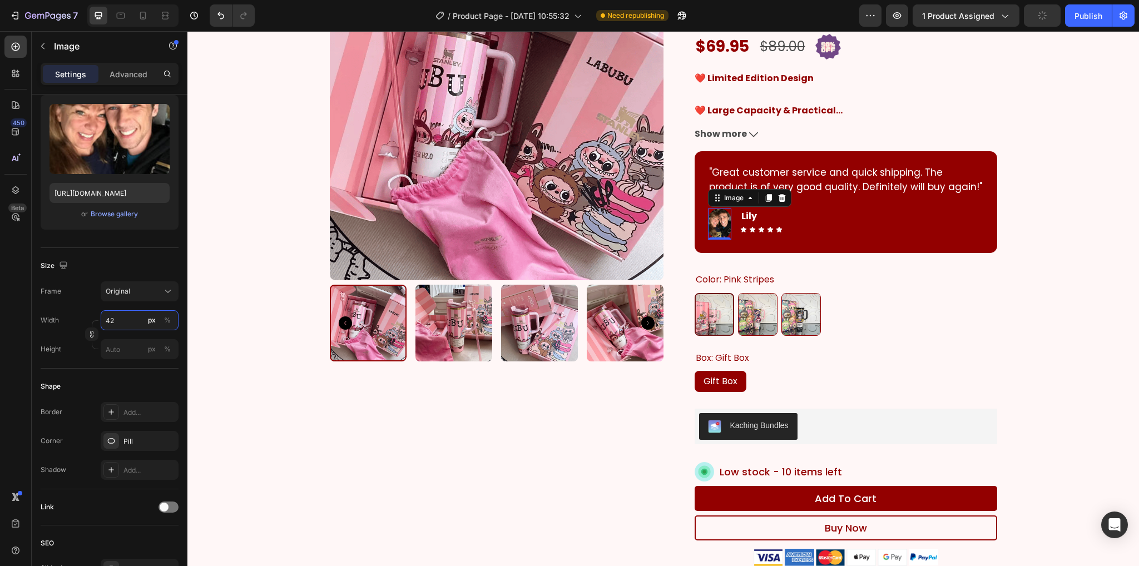
type input "41"
click at [465, 415] on div "Product Images" at bounding box center [497, 325] width 334 height 757
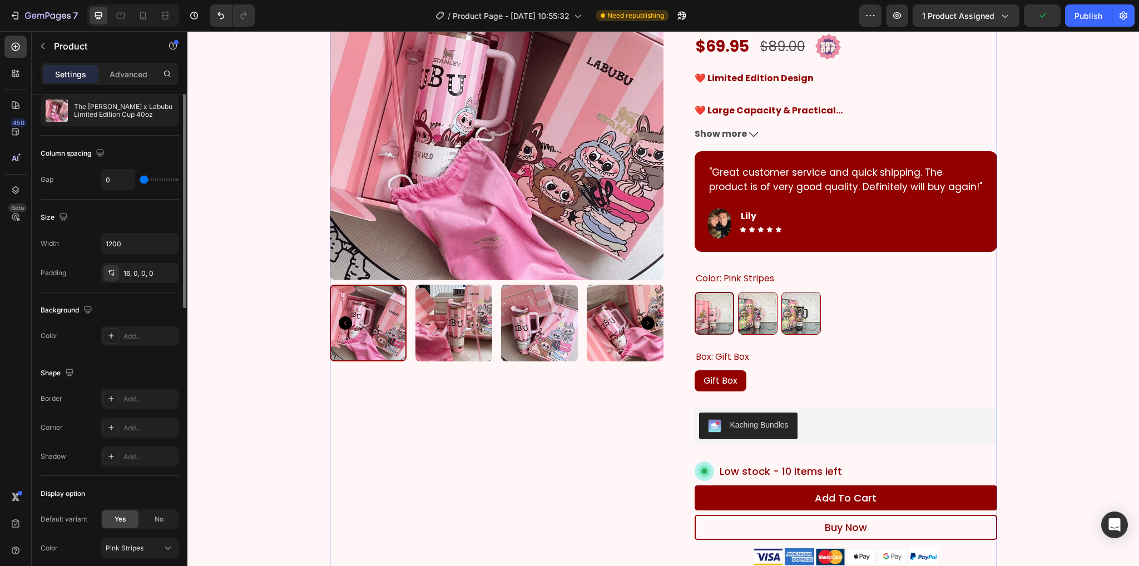
scroll to position [0, 0]
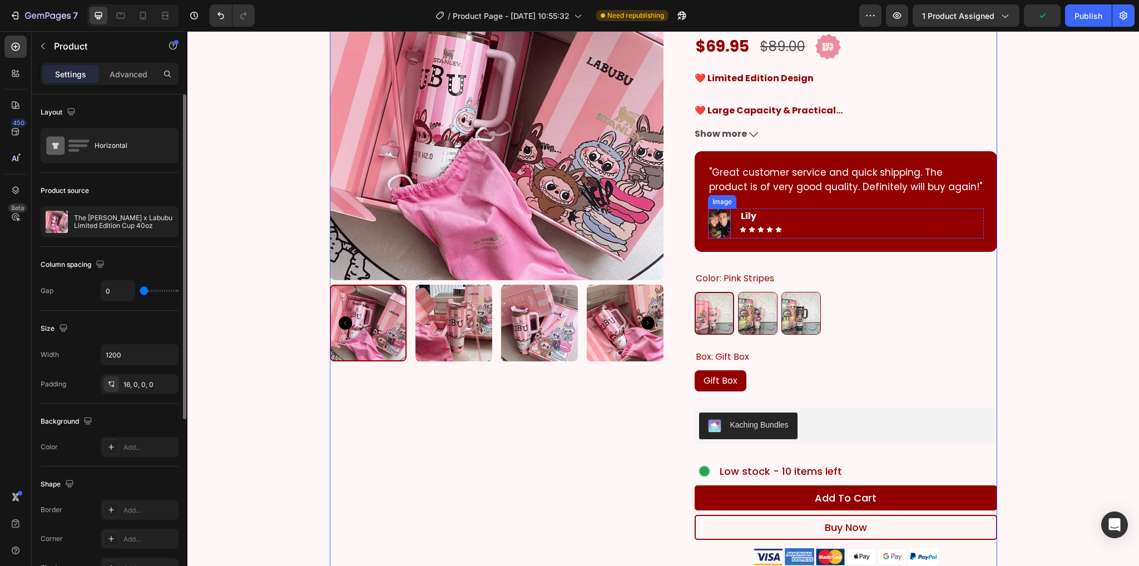
click at [716, 227] on img at bounding box center [719, 224] width 23 height 30
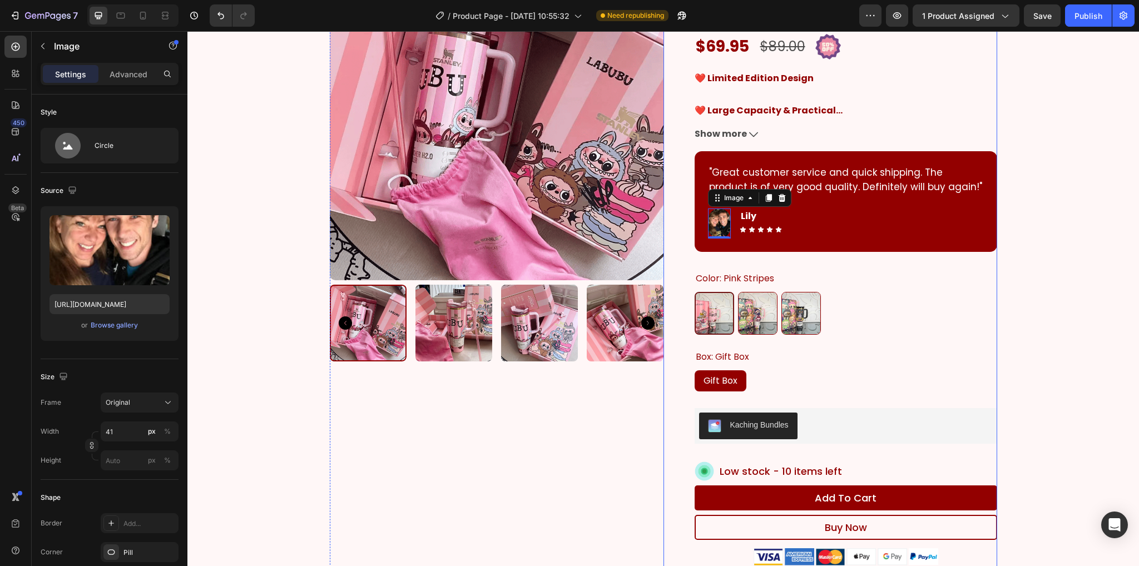
click at [1043, 232] on div "Product Images Icon Icon Icon Icon Icon Icon List 4500+ people have purchased t…" at bounding box center [663, 321] width 935 height 766
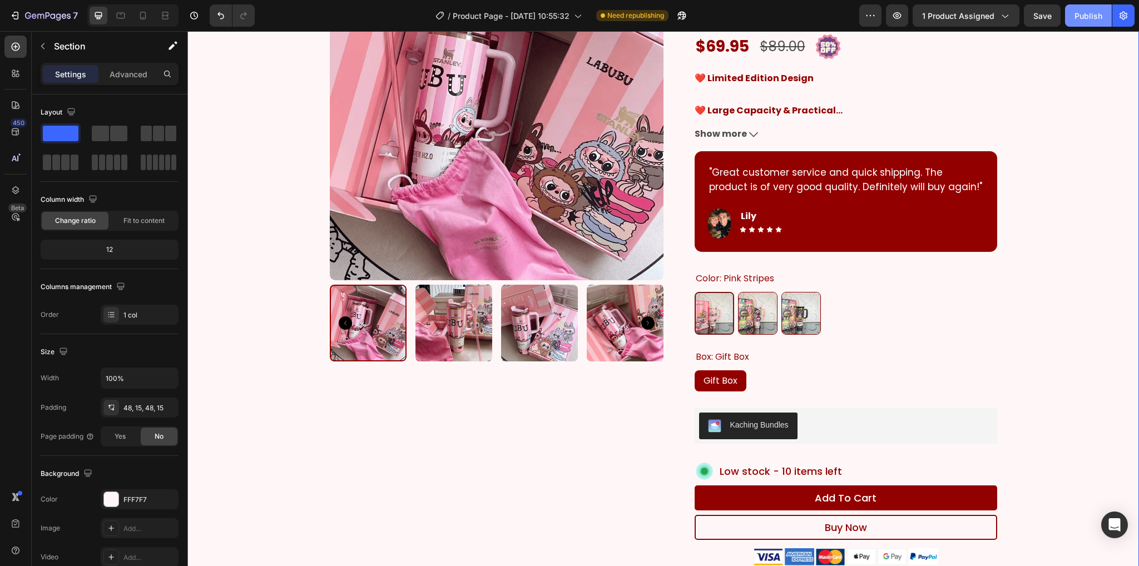
click at [1081, 15] on div "Publish" at bounding box center [1088, 16] width 28 height 12
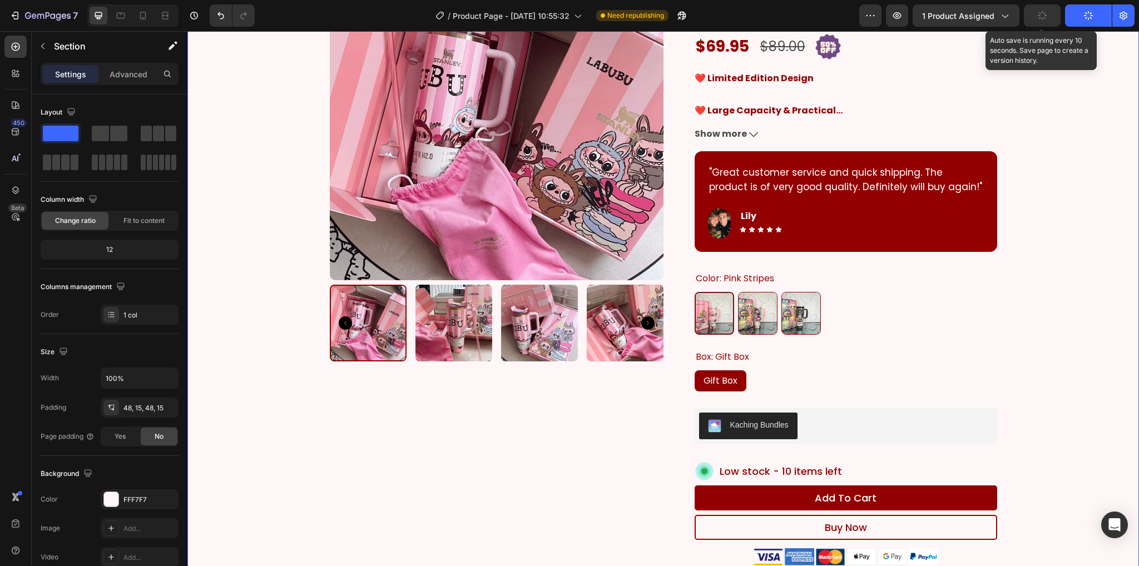
click at [1043, 21] on button "button" at bounding box center [1042, 15] width 37 height 22
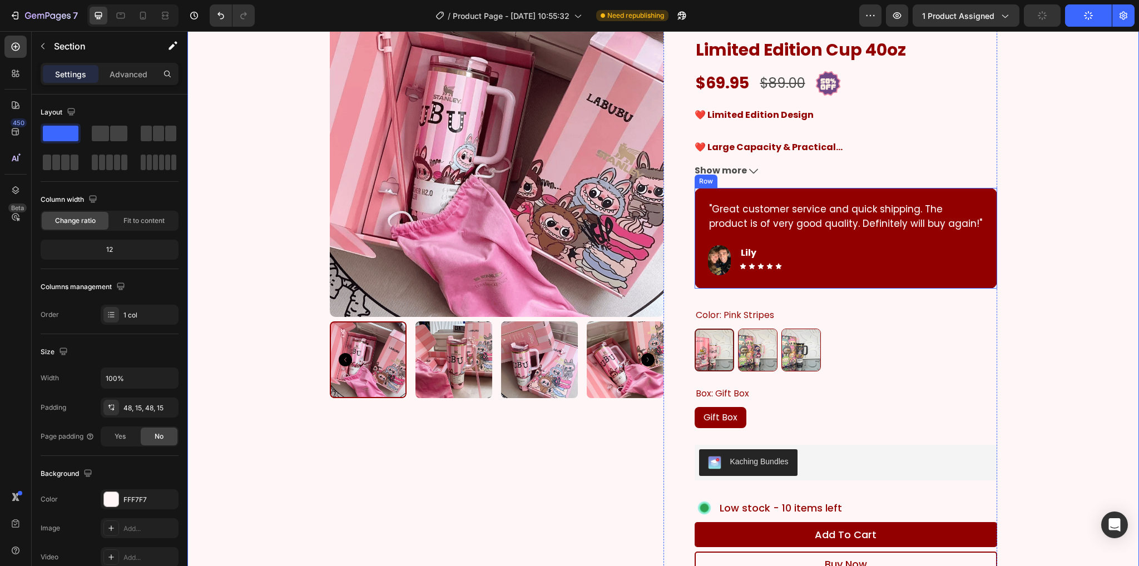
scroll to position [87, 0]
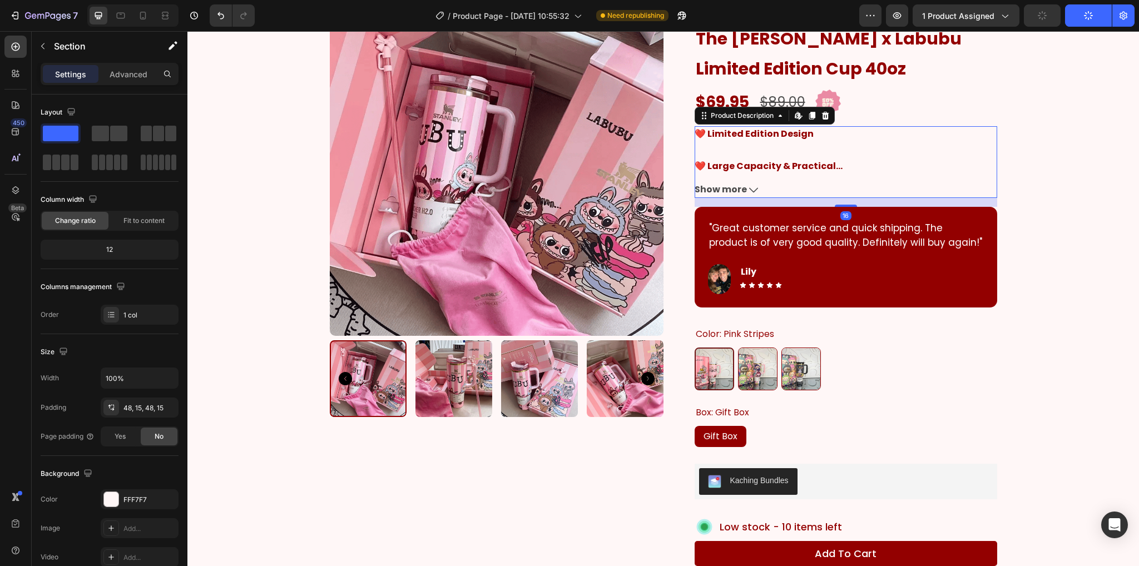
click at [752, 188] on button "Show more" at bounding box center [845, 190] width 302 height 16
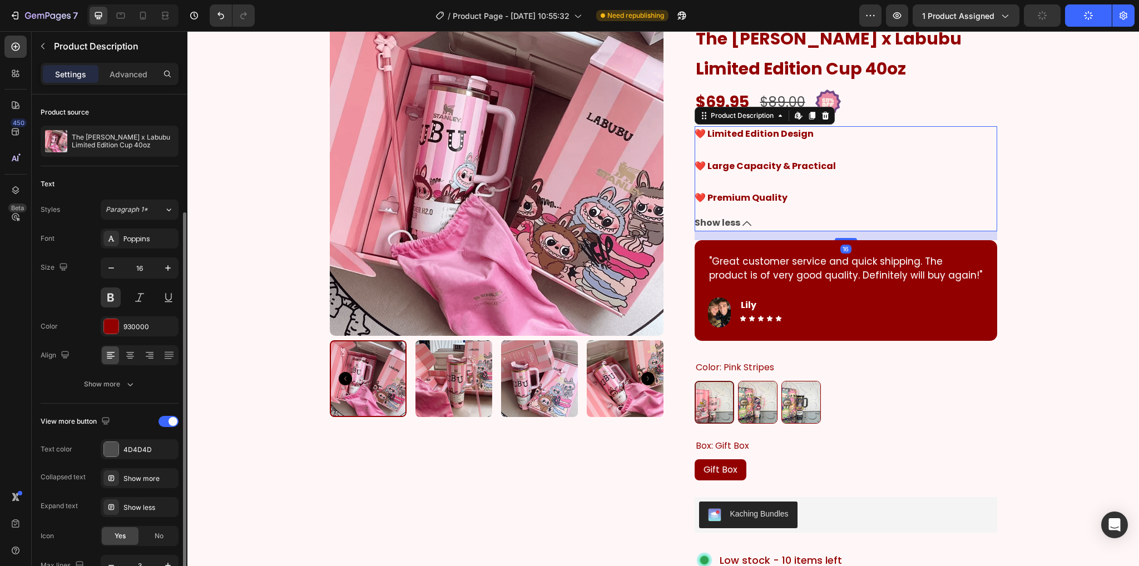
scroll to position [62, 0]
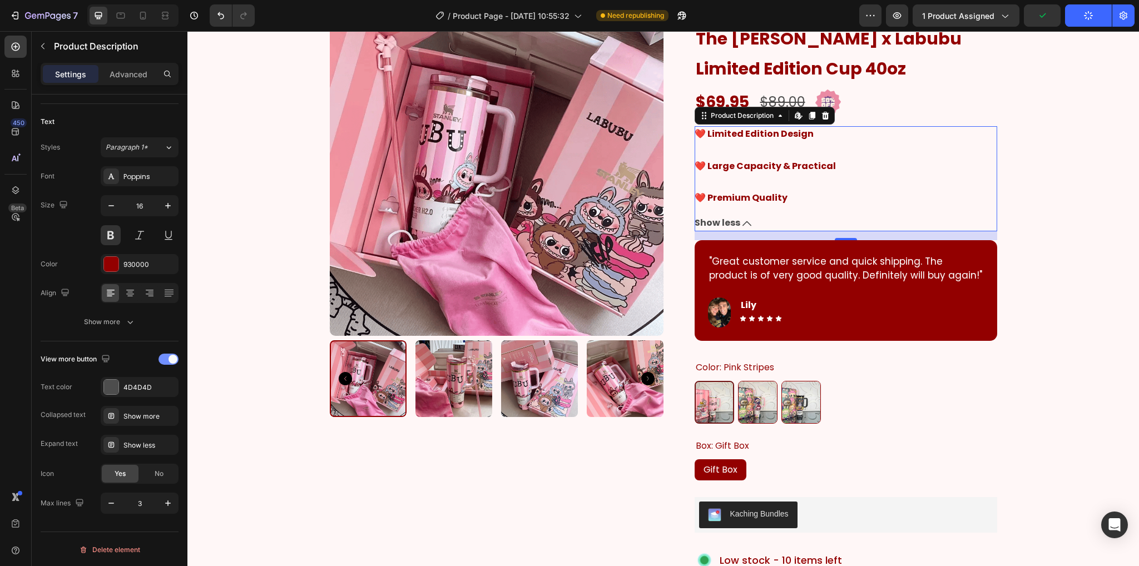
click at [167, 354] on div at bounding box center [168, 359] width 20 height 11
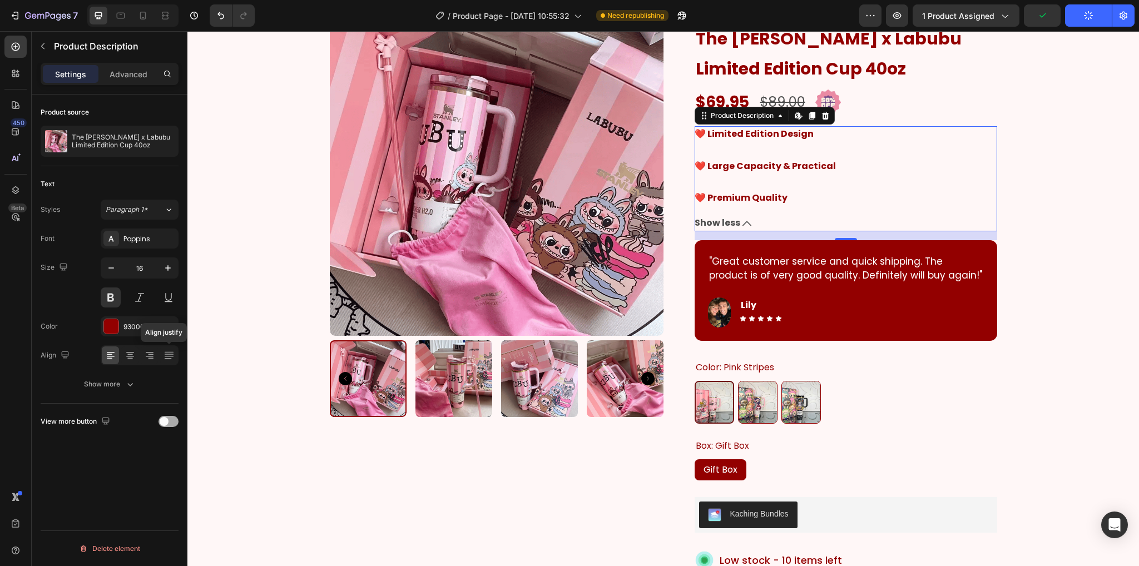
scroll to position [0, 0]
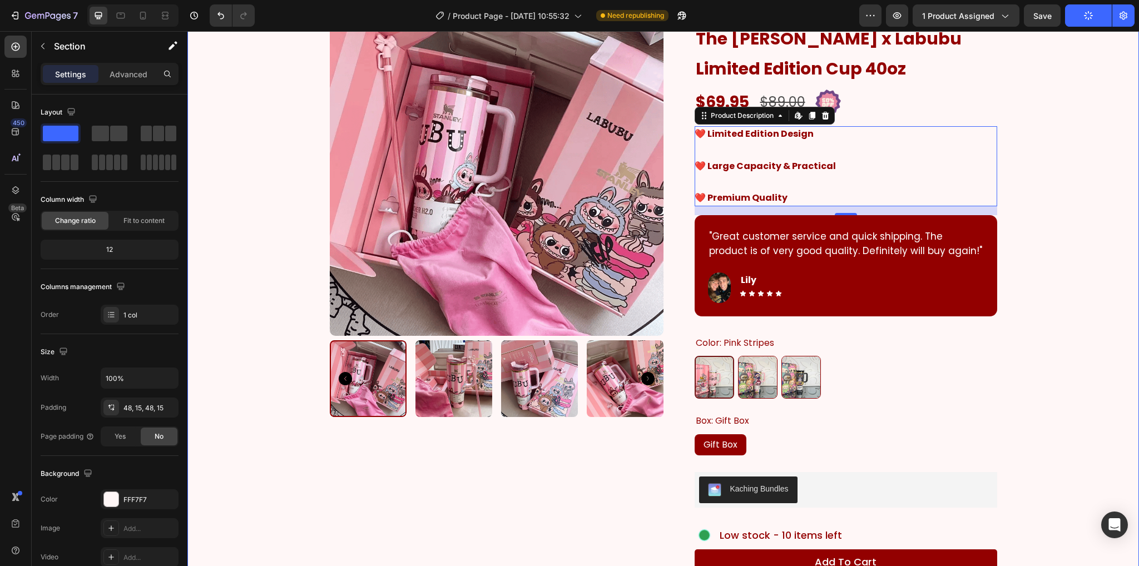
click at [1014, 198] on div "Product Images Icon Icon Icon Icon Icon Icon List 4500+ people have purchased t…" at bounding box center [663, 380] width 935 height 775
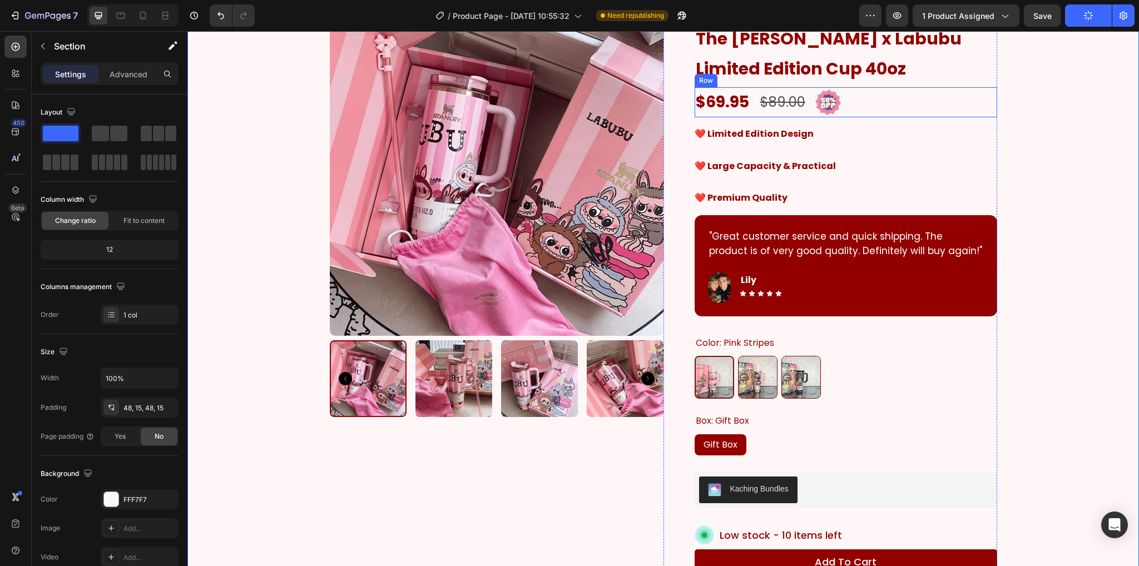
click at [885, 81] on h1 "The [PERSON_NAME] x Labubu Limited Edition Cup 40oz" at bounding box center [845, 54] width 302 height 62
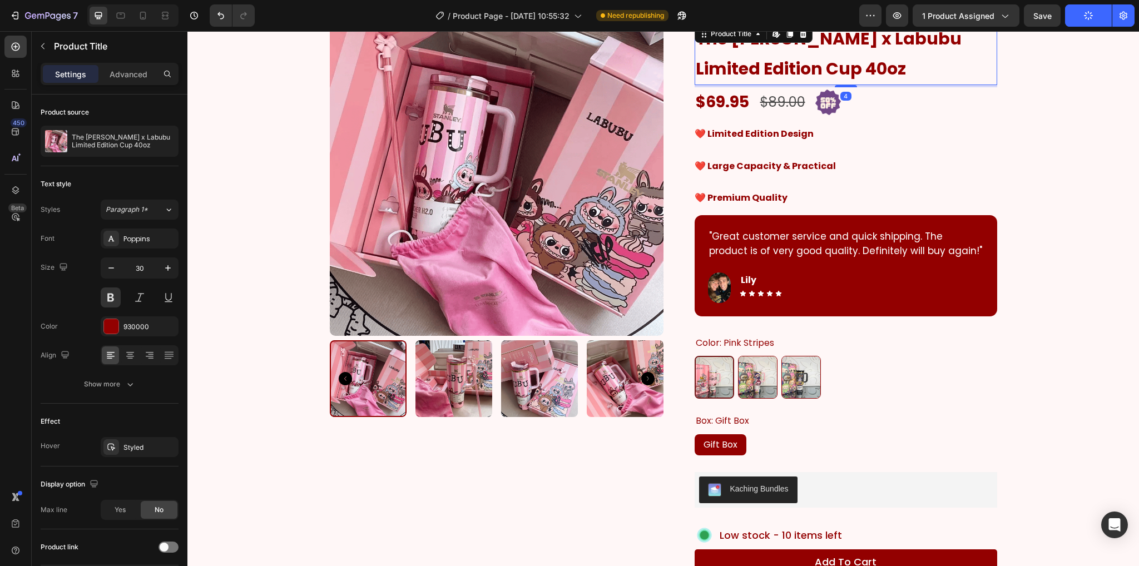
click at [885, 95] on div "$69.95 Product Price Product Price $89.00 Compare Price Compare Price Image Row" at bounding box center [845, 102] width 302 height 30
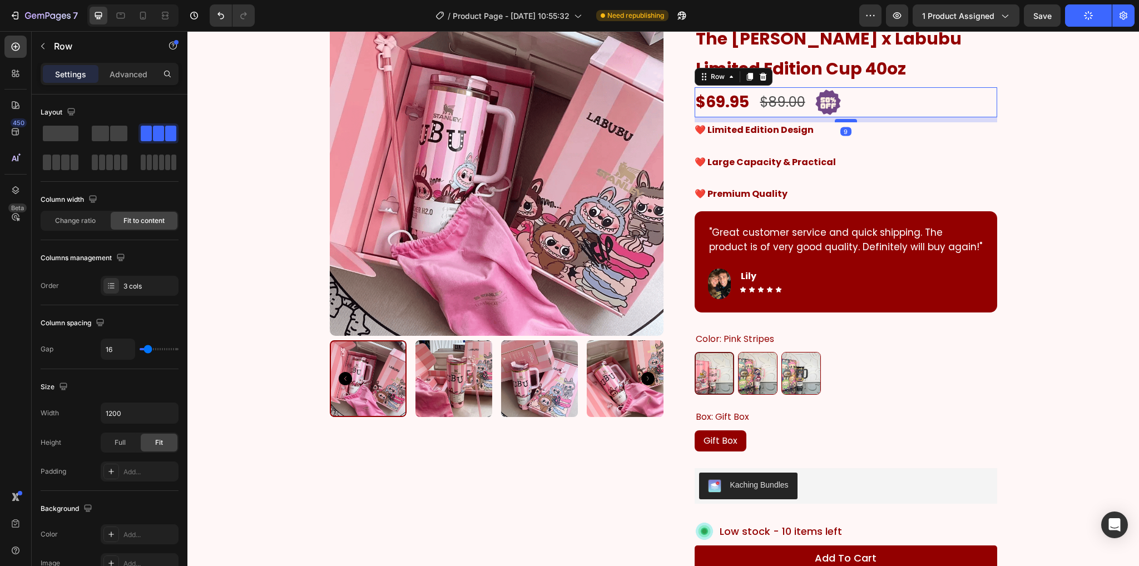
click at [836, 119] on div at bounding box center [846, 120] width 22 height 3
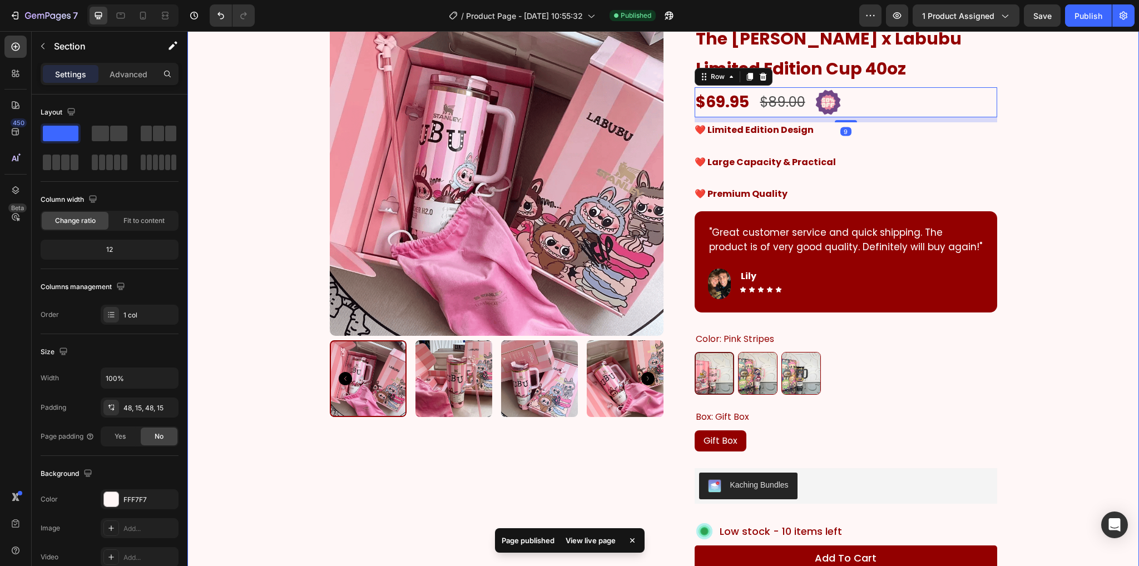
click at [1013, 271] on div "Product Images Icon Icon Icon Icon Icon Icon List 4500+ people have purchased t…" at bounding box center [663, 378] width 935 height 771
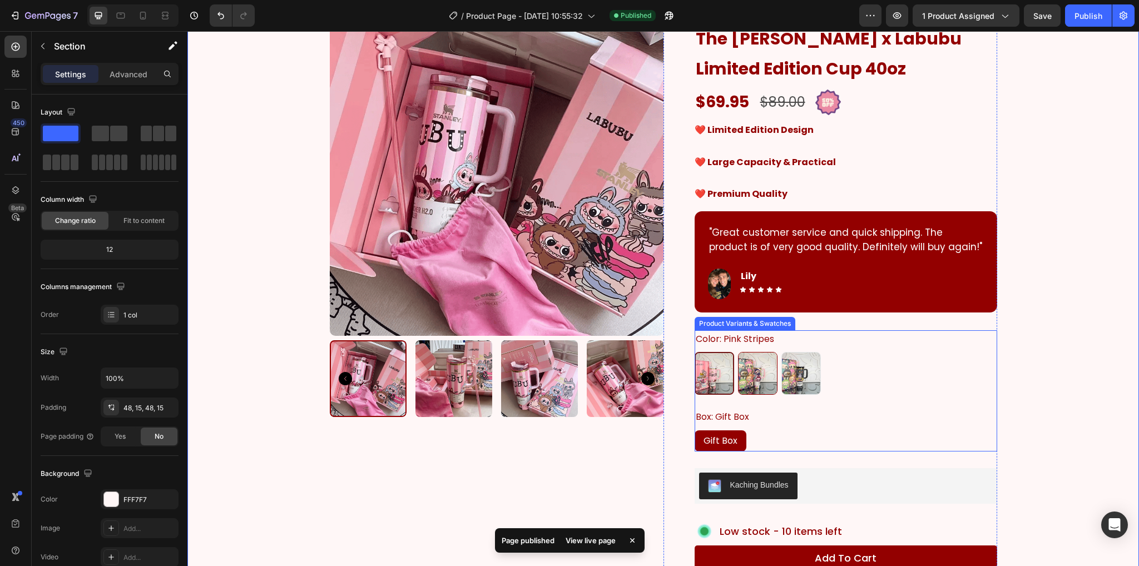
click at [797, 376] on img at bounding box center [801, 374] width 38 height 42
click at [781, 352] on input "Black Black" at bounding box center [781, 351] width 1 height 1
radio input "true"
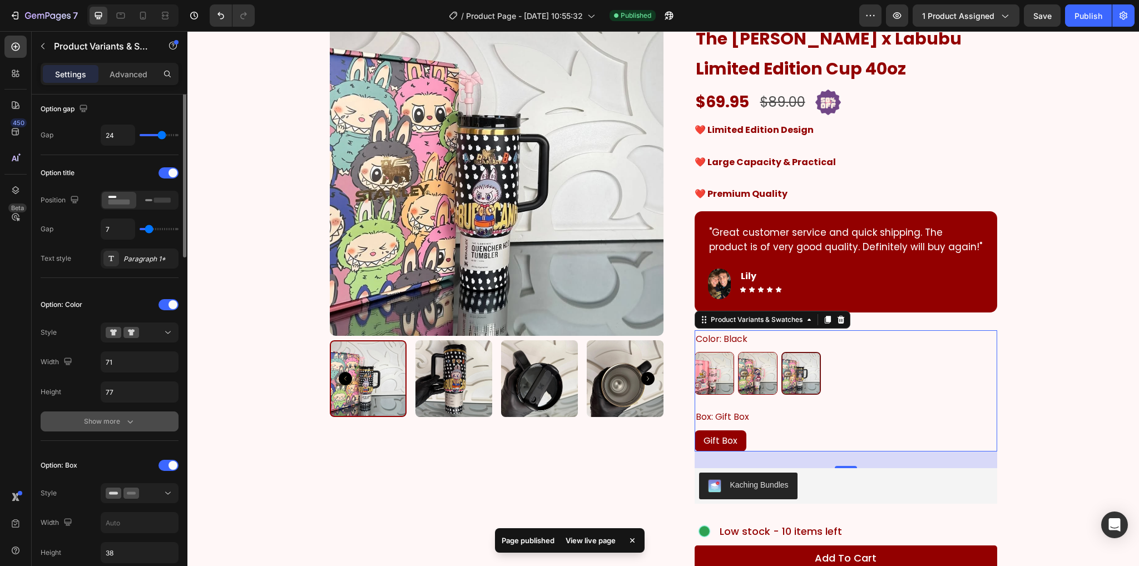
scroll to position [167, 0]
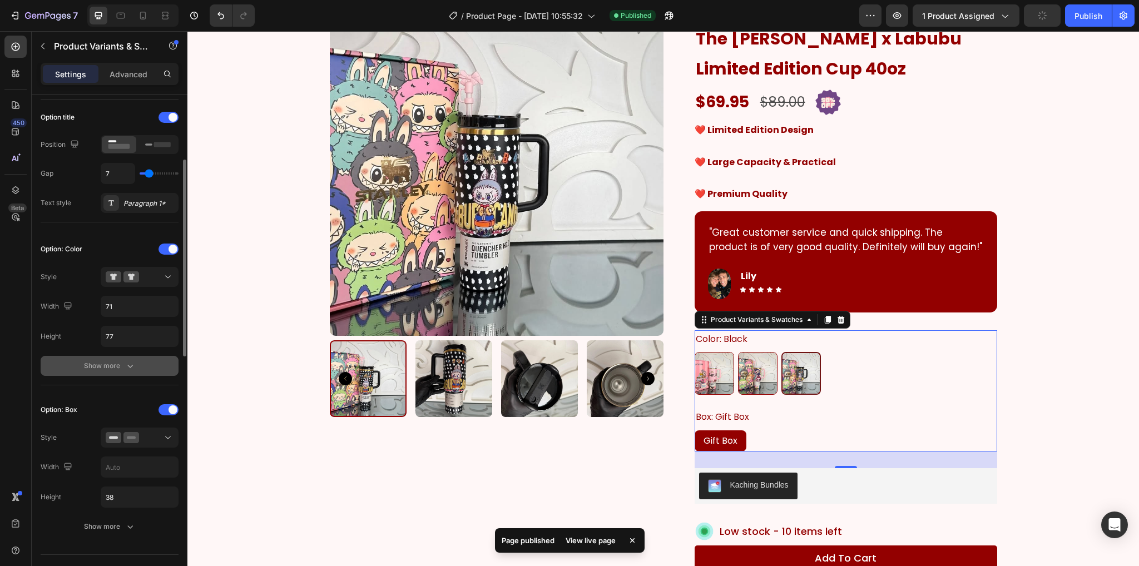
click at [128, 366] on icon "button" at bounding box center [130, 365] width 11 height 11
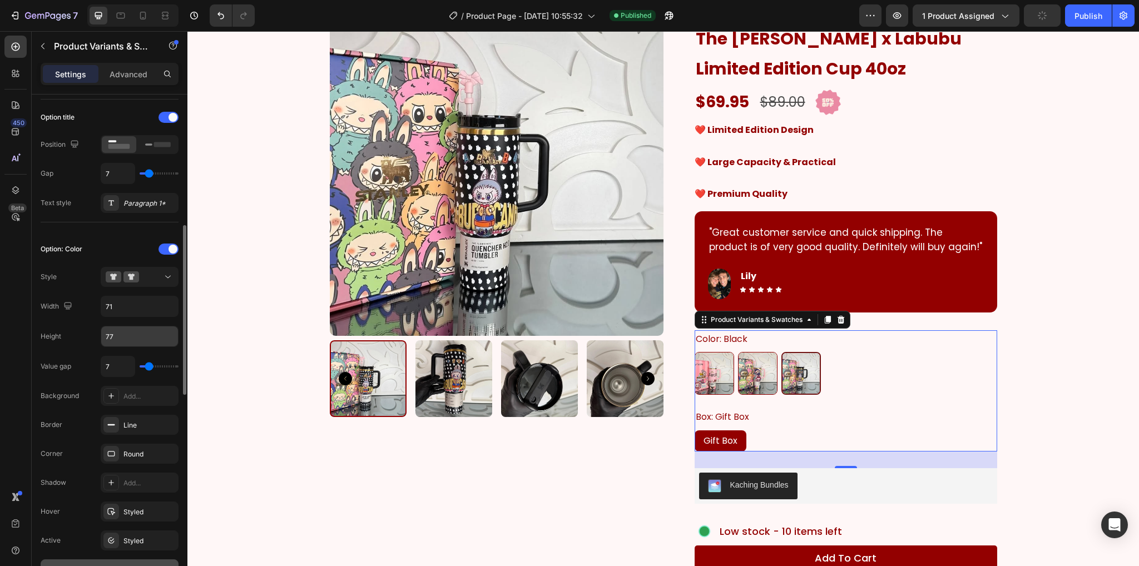
scroll to position [222, 0]
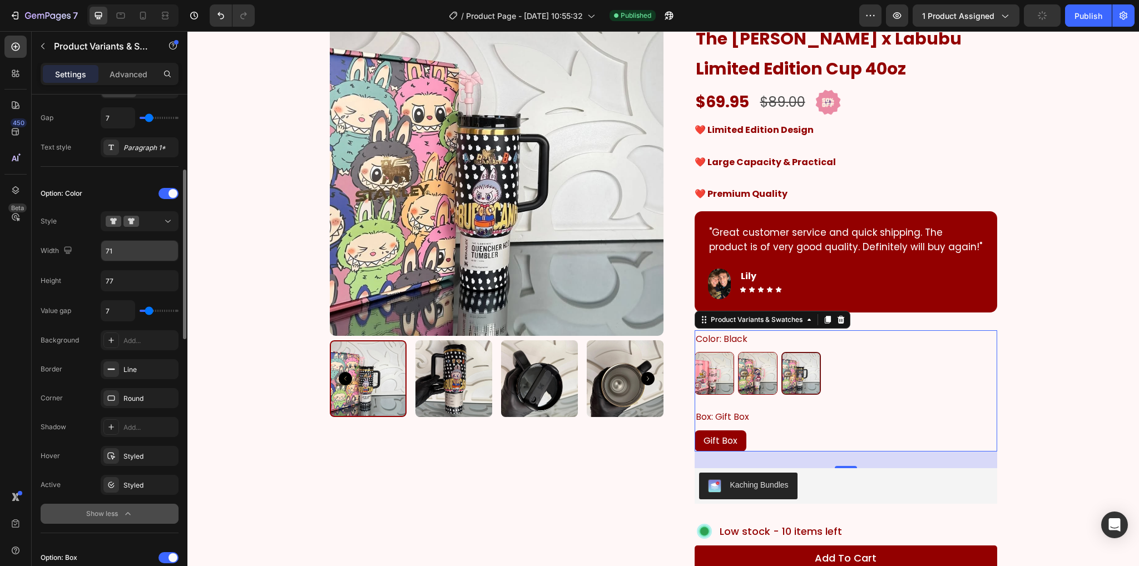
click at [123, 252] on input "71" at bounding box center [139, 251] width 77 height 20
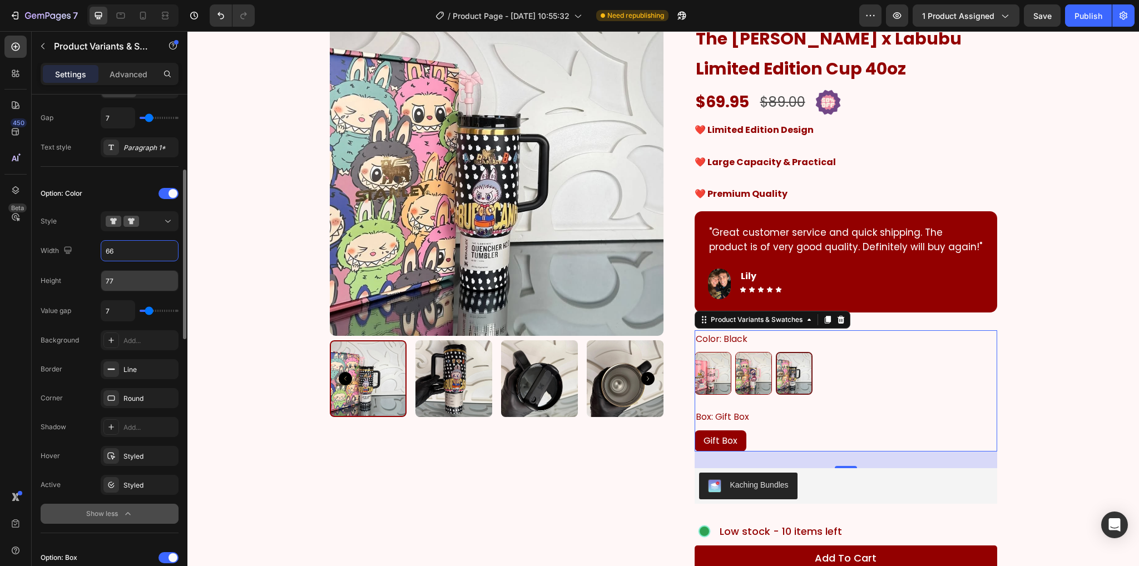
type input "67"
click at [131, 283] on input "77" at bounding box center [139, 281] width 77 height 20
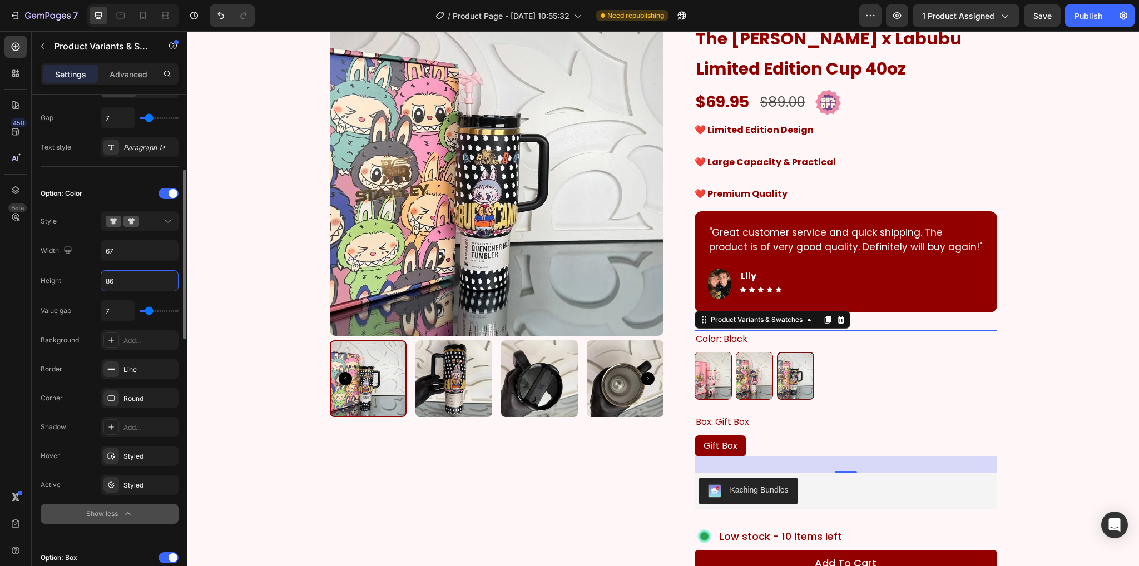
type input "87"
click at [131, 256] on input "67" at bounding box center [139, 251] width 77 height 20
type input "69"
click at [131, 275] on input "87" at bounding box center [139, 281] width 77 height 20
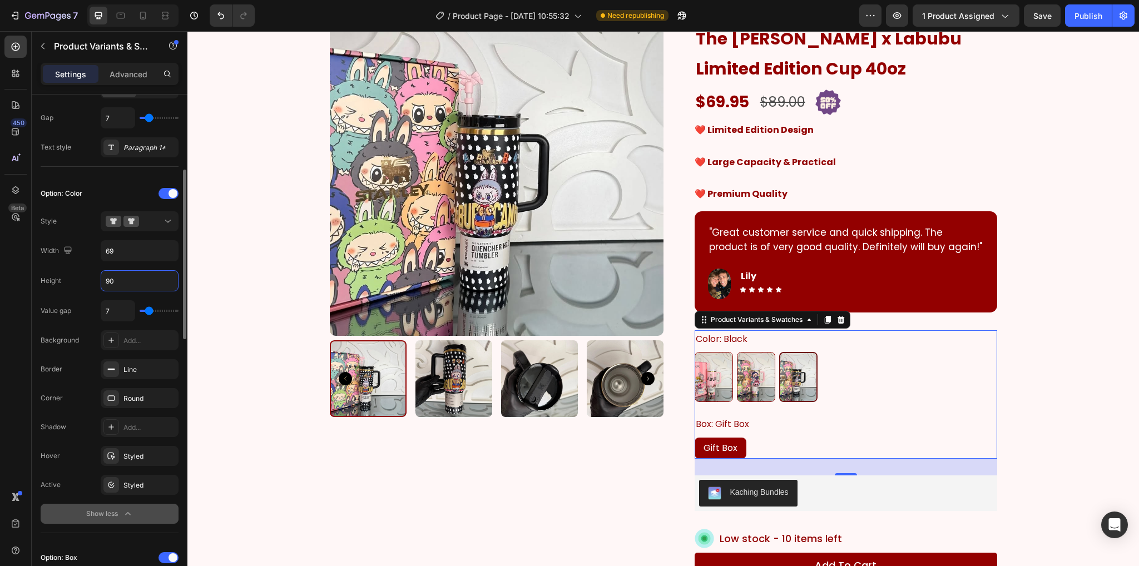
type input "91"
click at [1086, 197] on div "Product Images Icon Icon Icon Icon Icon Icon List 4500+ people have purchased t…" at bounding box center [663, 382] width 935 height 778
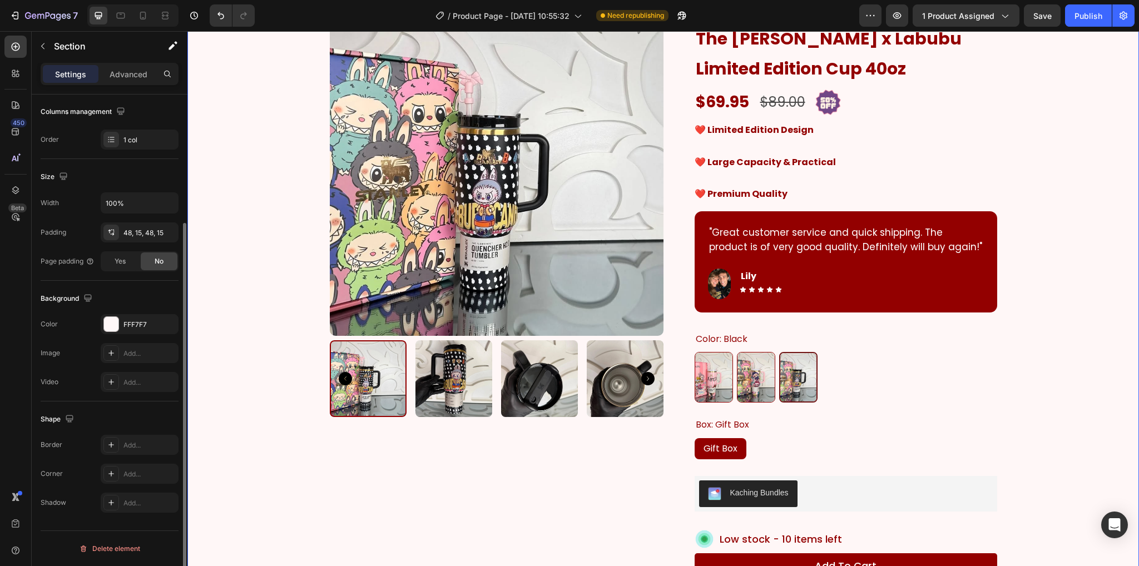
scroll to position [0, 0]
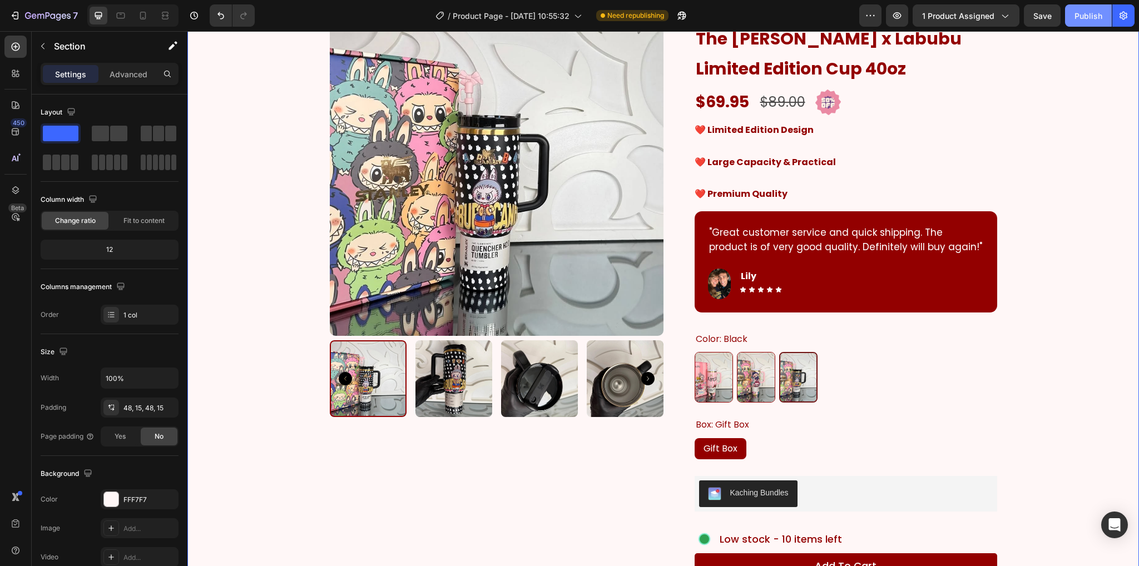
click at [1101, 19] on div "Publish" at bounding box center [1088, 16] width 28 height 12
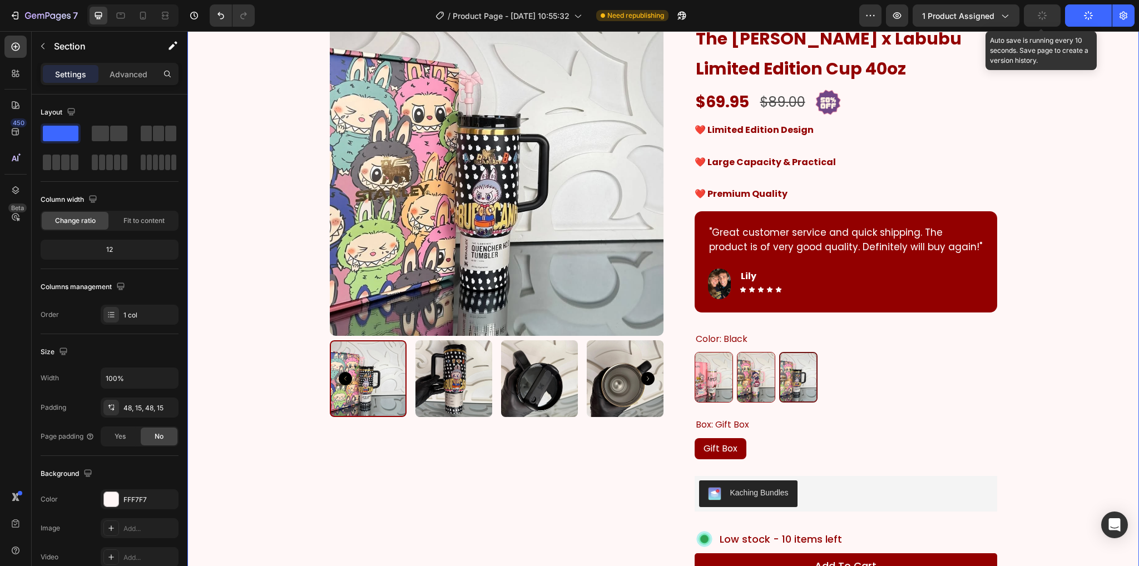
click at [1051, 18] on button "button" at bounding box center [1042, 15] width 37 height 22
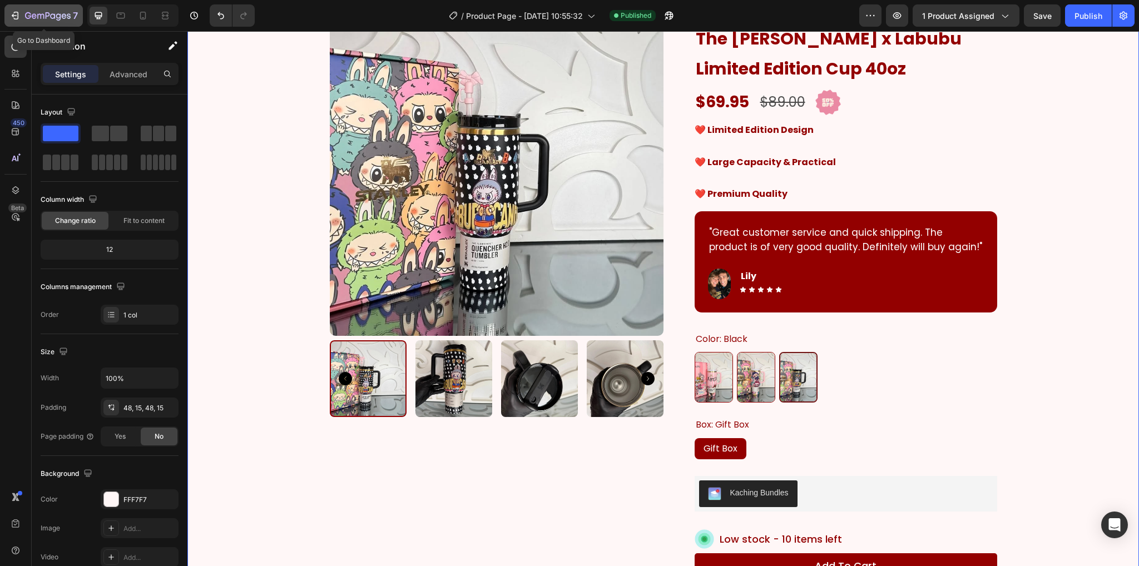
click at [18, 16] on icon "button" at bounding box center [14, 15] width 11 height 11
